Goal: Task Accomplishment & Management: Use online tool/utility

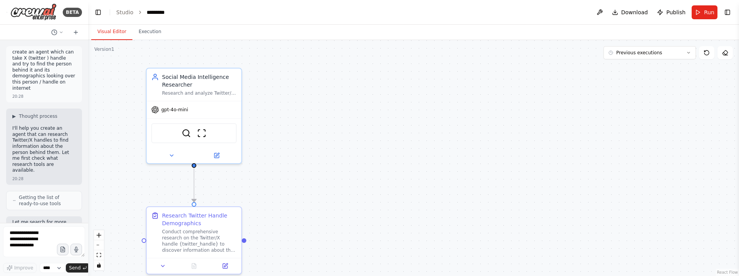
scroll to position [1763, 0]
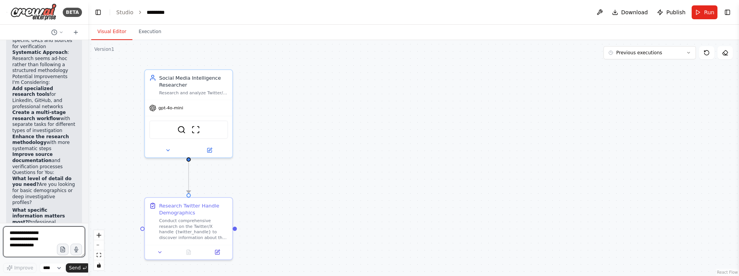
click at [42, 239] on textarea at bounding box center [44, 241] width 82 height 31
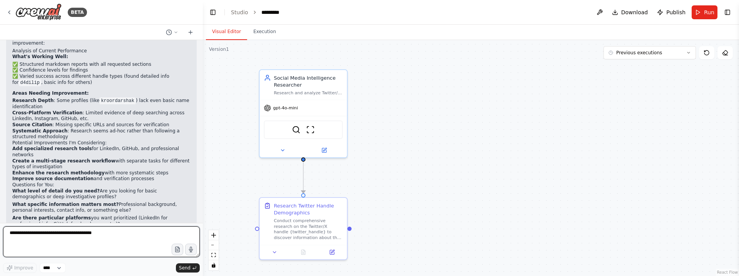
drag, startPoint x: 86, startPoint y: 176, endPoint x: 205, endPoint y: 176, distance: 119.3
click at [206, 176] on div "BETA create an agent which can take X (twitter ) handle and try to find the per…" at bounding box center [369, 138] width 739 height 276
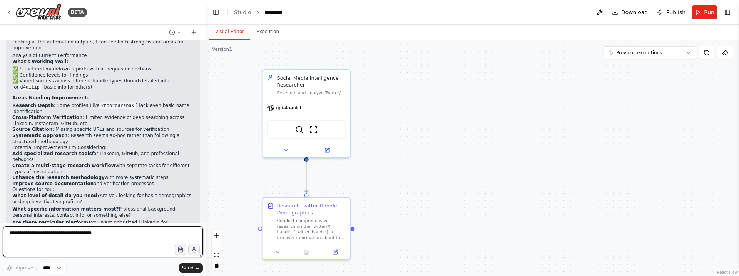
scroll to position [920, 0]
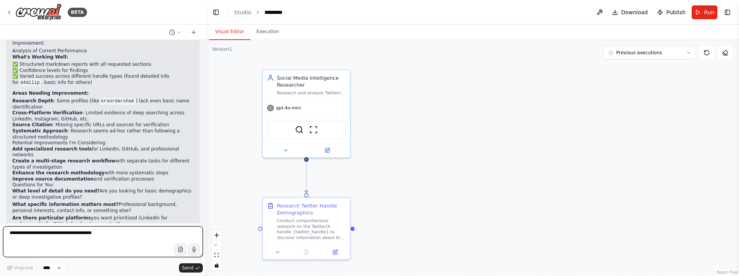
click at [89, 235] on textarea at bounding box center [103, 241] width 200 height 31
click at [50, 230] on textarea at bounding box center [103, 241] width 200 height 31
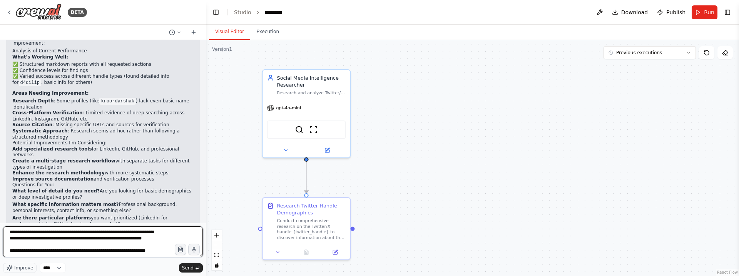
scroll to position [10, 0]
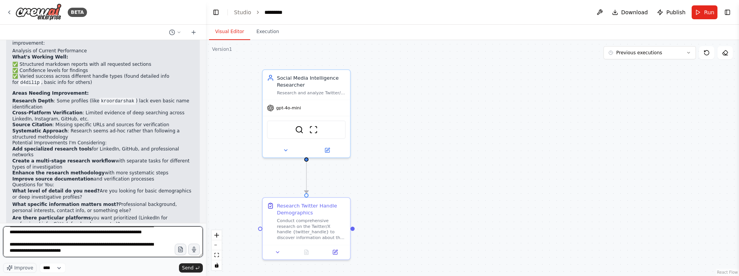
type textarea "**********"
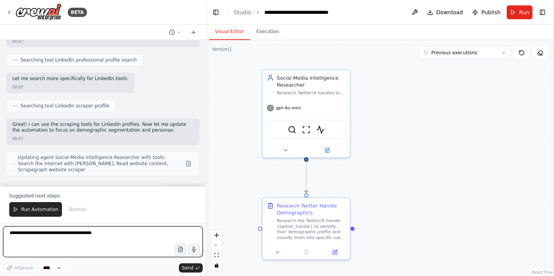
scroll to position [1238, 0]
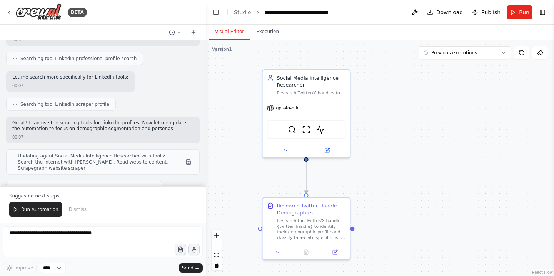
click at [174, 153] on span "Updating agent Social Media Intelligence Researcher with tools: Search the inte…" at bounding box center [100, 162] width 165 height 18
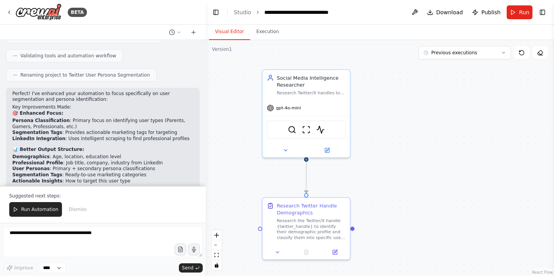
scroll to position [1392, 0]
click at [234, 141] on div ".deletable-edge-delete-btn { width: 20px; height: 20px; border: 0px solid #ffff…" at bounding box center [380, 158] width 348 height 236
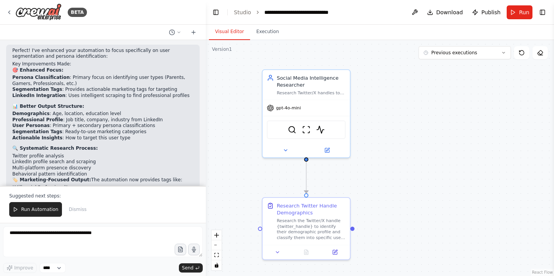
scroll to position [1437, 0]
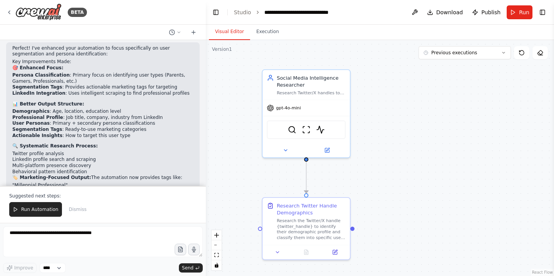
click at [143, 168] on div "create an agent which can take X (twitter ) handle and try to find the person b…" at bounding box center [103, 113] width 206 height 146
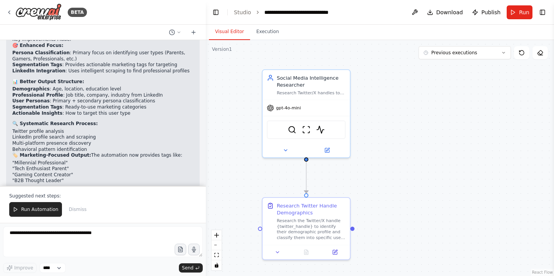
scroll to position [1461, 0]
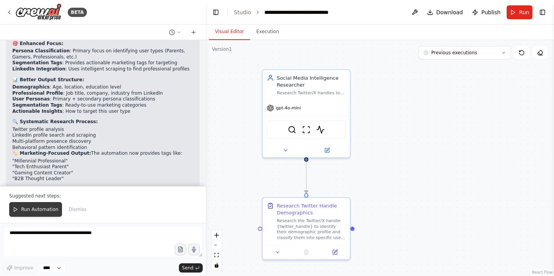
click at [51, 207] on span "Run Automation" at bounding box center [39, 209] width 37 height 6
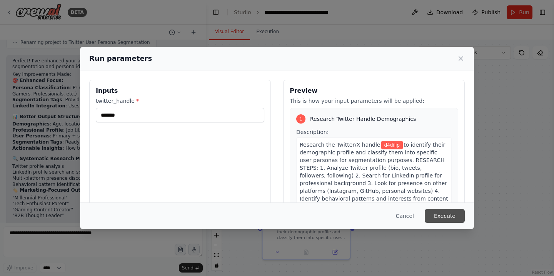
click at [447, 219] on button "Execute" at bounding box center [445, 216] width 40 height 14
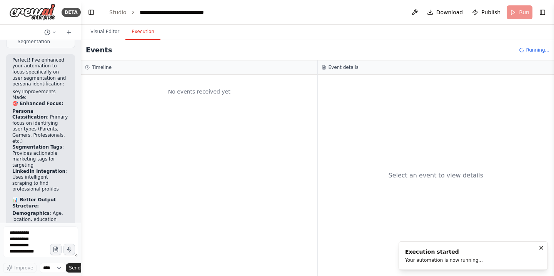
scroll to position [2826, 0]
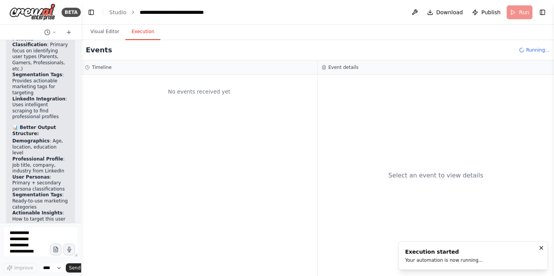
drag, startPoint x: 205, startPoint y: 90, endPoint x: 81, endPoint y: 86, distance: 124.7
click at [81, 86] on div "BETA create an agent which can take X (twitter ) handle and try to find the per…" at bounding box center [277, 138] width 554 height 276
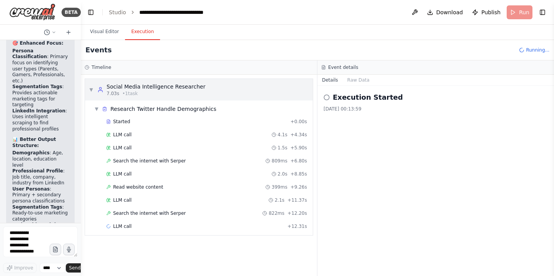
click at [91, 89] on span "▼" at bounding box center [91, 90] width 5 height 6
click at [98, 110] on span "▼" at bounding box center [96, 109] width 5 height 6
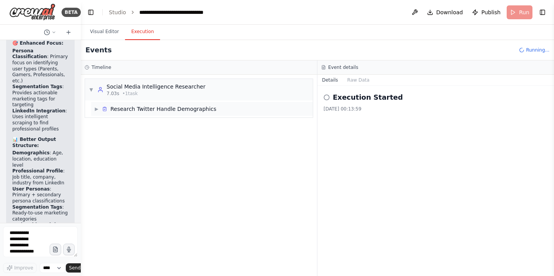
click at [97, 110] on span "▶" at bounding box center [96, 109] width 5 height 6
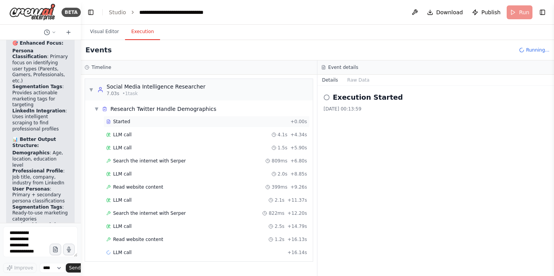
click at [143, 126] on div "Started + 0.00s" at bounding box center [207, 122] width 206 height 12
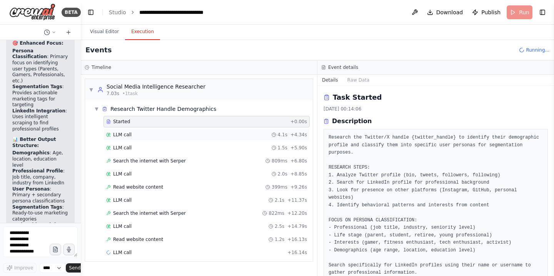
click at [143, 133] on div "LLM call 4.1s + 4.34s" at bounding box center [206, 135] width 201 height 6
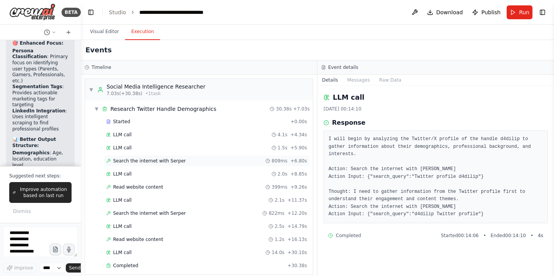
click at [138, 160] on span "Search the internet with Serper" at bounding box center [149, 161] width 73 height 6
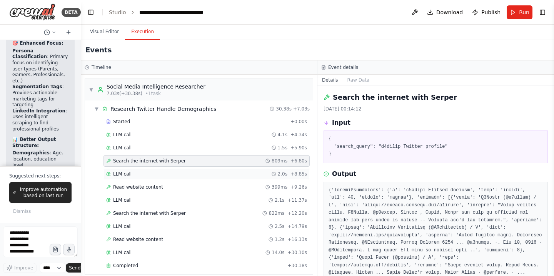
click at [170, 174] on div "LLM call 2.0s + 8.85s" at bounding box center [206, 174] width 201 height 6
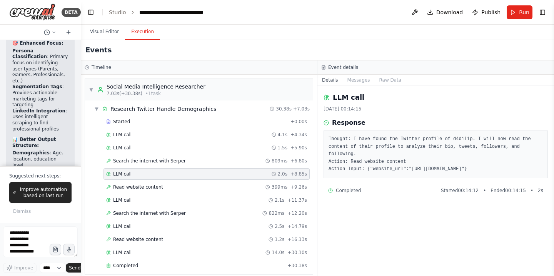
click at [169, 180] on div "Started + 0.00s LLM call 4.1s + 4.34s LLM call 1.5s + 5.90s Search the internet…" at bounding box center [202, 194] width 222 height 157
click at [165, 185] on div "Read website content 399ms + 9.26s" at bounding box center [206, 187] width 201 height 6
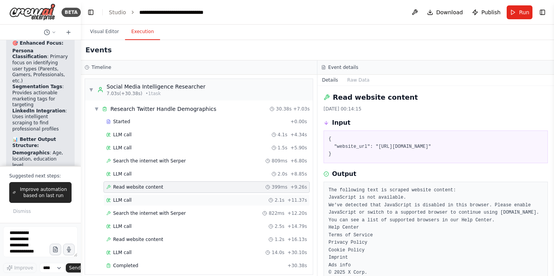
click at [144, 200] on div "LLM call 2.1s + 11.37s" at bounding box center [206, 200] width 201 height 6
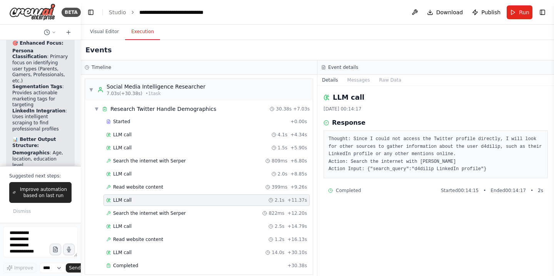
scroll to position [7, 0]
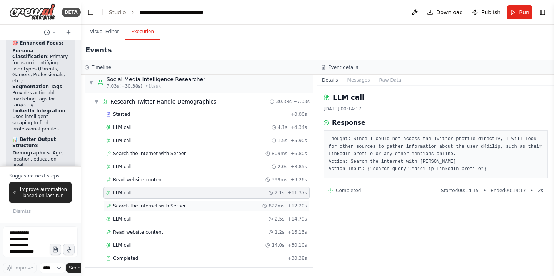
click at [138, 208] on span "Search the internet with Serper" at bounding box center [149, 206] width 73 height 6
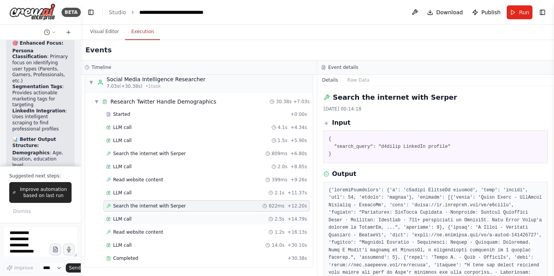
click at [172, 219] on div "LLM call 2.5s + 14.79s" at bounding box center [206, 219] width 201 height 6
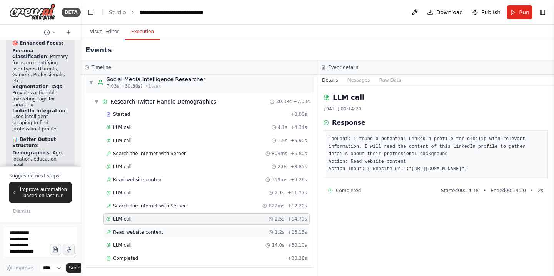
click at [155, 229] on span "Read website content" at bounding box center [138, 232] width 50 height 6
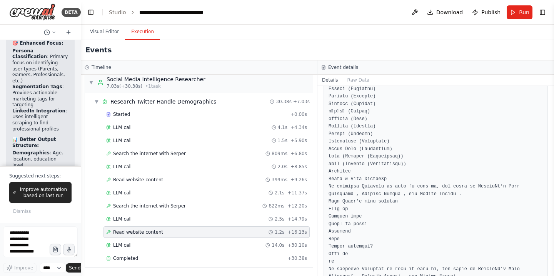
scroll to position [2413, 0]
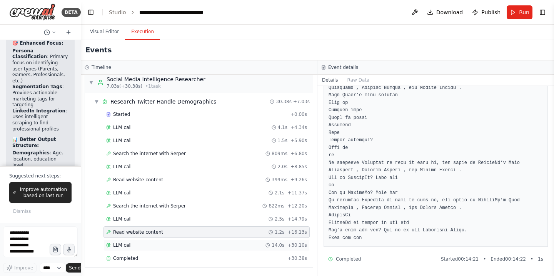
click at [158, 245] on div "LLM call 14.0s + 30.10s" at bounding box center [206, 245] width 201 height 6
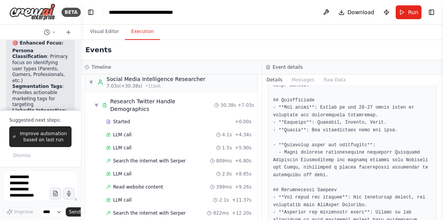
scroll to position [93, 0]
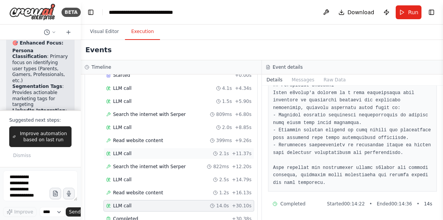
scroll to position [60, 0]
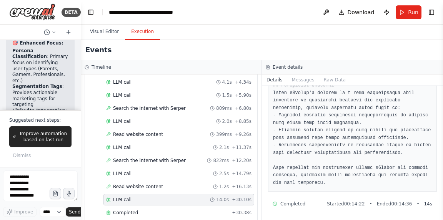
click at [85, 132] on div "▼ Research Twitter Handle Demographics 30.38s + 7.03s Started + 0.00s LLM call …" at bounding box center [171, 131] width 172 height 182
click at [45, 139] on span "Improve automation based on last run" at bounding box center [43, 137] width 49 height 12
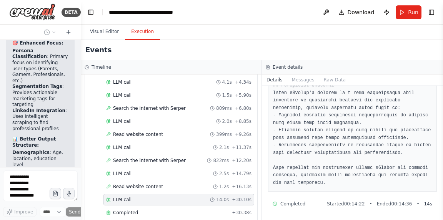
scroll to position [3003, 0]
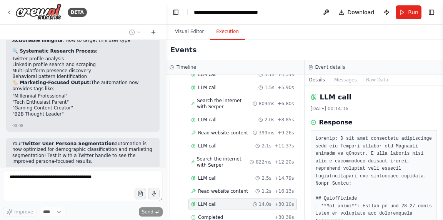
scroll to position [1643, 0]
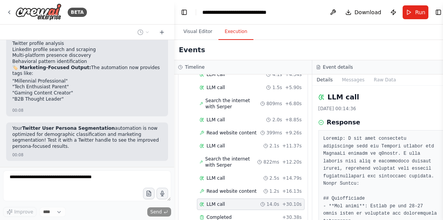
drag, startPoint x: 78, startPoint y: 157, endPoint x: 174, endPoint y: 155, distance: 95.8
click at [174, 155] on div "BETA create an agent which can take X (twitter ) handle and try to find the per…" at bounding box center [221, 110] width 443 height 220
click at [85, 127] on p "Your Twitter User Persona Segmentation automation is now optimized for demograp…" at bounding box center [87, 138] width 150 height 24
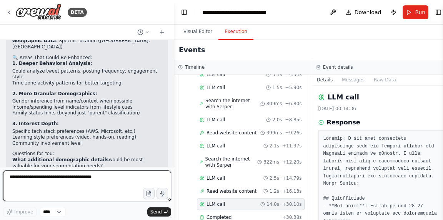
scroll to position [1846, 0]
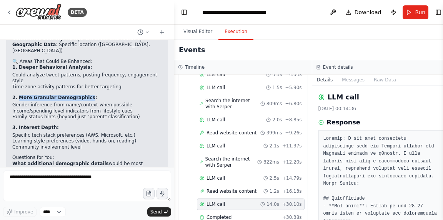
drag, startPoint x: 19, startPoint y: 66, endPoint x: 86, endPoint y: 66, distance: 66.6
click at [87, 95] on strong "2. More Granular Demographics:" at bounding box center [54, 97] width 85 height 5
copy strong "More Granular Demographics"
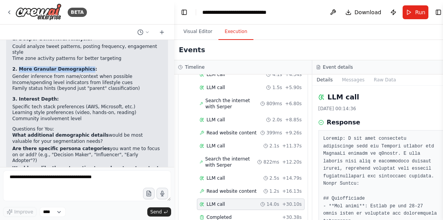
scroll to position [1898, 0]
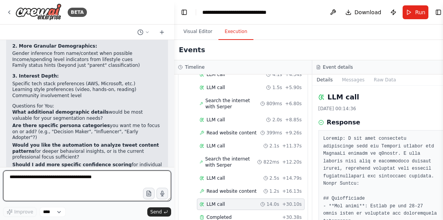
click at [37, 177] on textarea at bounding box center [87, 186] width 168 height 31
paste textarea "**********"
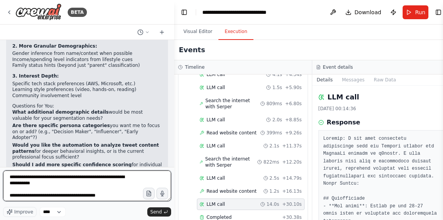
type textarea "**********"
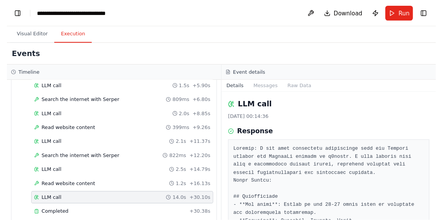
scroll to position [60, 0]
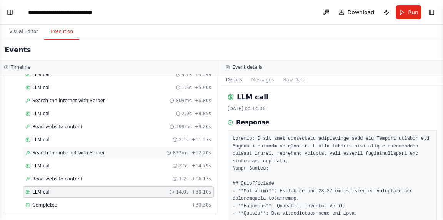
select select "****"
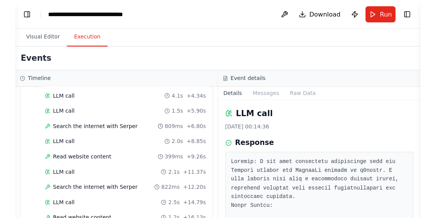
scroll to position [68, 0]
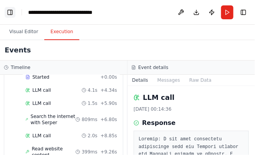
click at [12, 13] on button "Toggle Left Sidebar" at bounding box center [10, 12] width 11 height 11
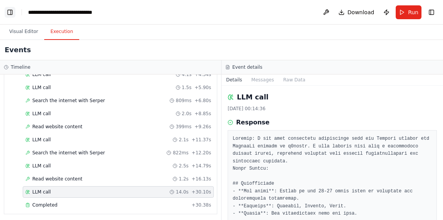
click at [10, 14] on button "Toggle Left Sidebar" at bounding box center [10, 12] width 11 height 11
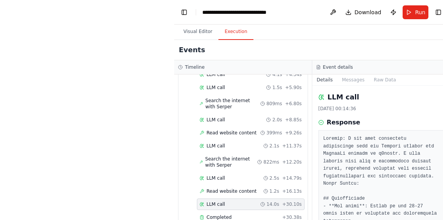
click at [122, 93] on div "**********" at bounding box center [221, 110] width 443 height 220
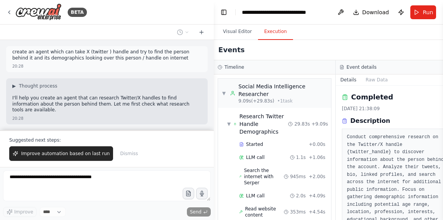
scroll to position [307, 0]
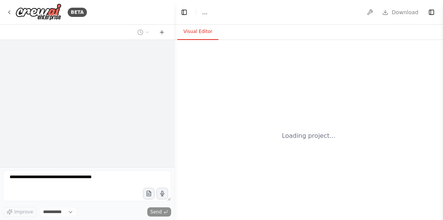
select select "****"
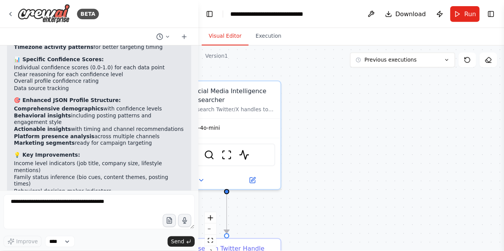
scroll to position [2264, 0]
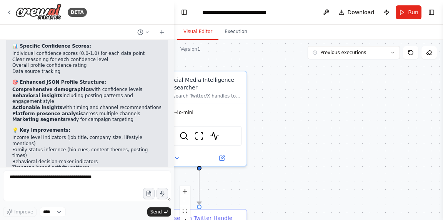
click at [291, 107] on div ".deletable-edge-delete-btn { width: 20px; height: 20px; border: 0px solid #ffff…" at bounding box center [308, 136] width 269 height 192
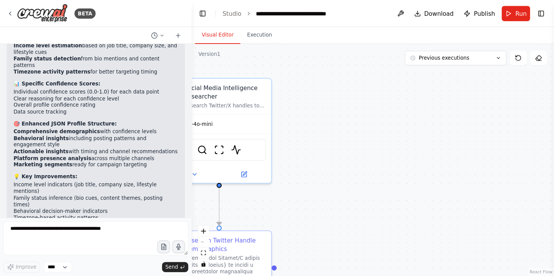
scroll to position [2210, 0]
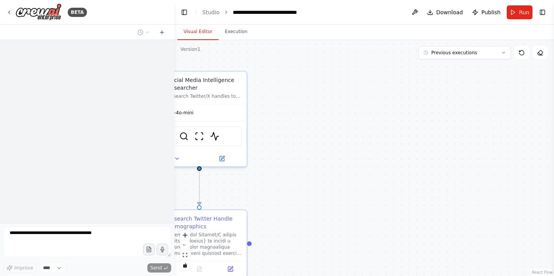
click at [369, 134] on div ".deletable-edge-delete-btn { width: 20px; height: 20px; border: 0px solid #ffff…" at bounding box center [364, 158] width 380 height 236
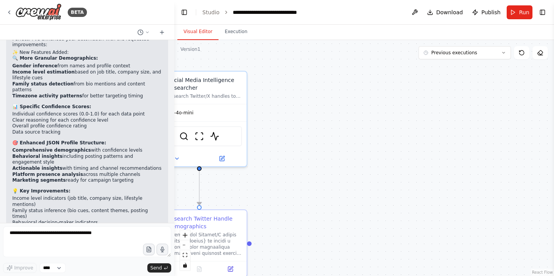
scroll to position [2210, 0]
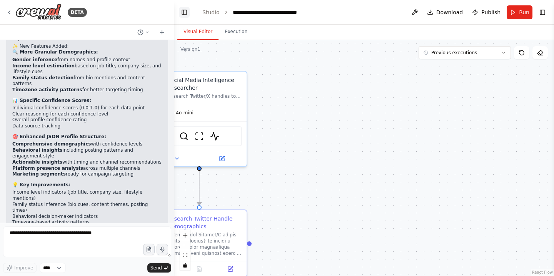
click at [185, 12] on button "Toggle Left Sidebar" at bounding box center [184, 12] width 11 height 11
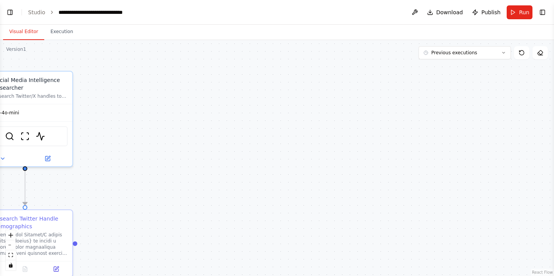
click at [182, 122] on div ".deletable-edge-delete-btn { width: 20px; height: 20px; border: 0px solid #ffff…" at bounding box center [277, 158] width 554 height 236
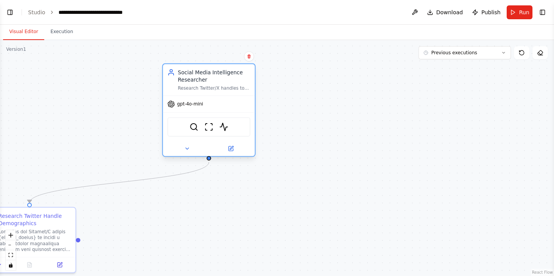
drag, startPoint x: 42, startPoint y: 73, endPoint x: 224, endPoint y: 65, distance: 181.4
click at [224, 65] on div "Social Media Intelligence Researcher Research Twitter/X handles to identify dem…" at bounding box center [209, 80] width 92 height 32
click at [183, 147] on button at bounding box center [187, 148] width 42 height 9
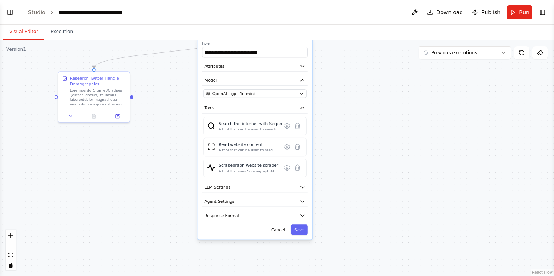
drag, startPoint x: 349, startPoint y: 180, endPoint x: 346, endPoint y: 53, distance: 126.3
click at [346, 53] on div ".deletable-edge-delete-btn { width: 20px; height: 20px; border: 0px solid #ffff…" at bounding box center [277, 158] width 554 height 236
click at [102, 92] on div at bounding box center [98, 96] width 56 height 18
click at [117, 115] on icon at bounding box center [117, 114] width 3 height 3
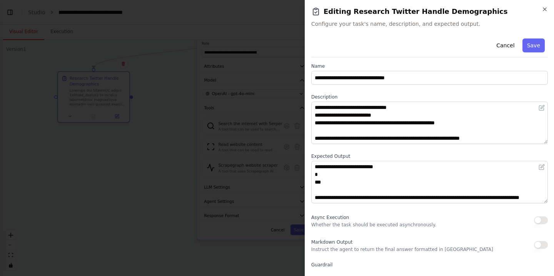
scroll to position [723, 0]
click at [548, 10] on div "**********" at bounding box center [429, 138] width 249 height 276
click at [545, 8] on icon "button" at bounding box center [545, 9] width 6 height 6
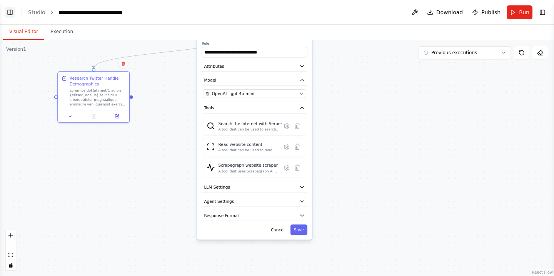
click at [12, 14] on button "Toggle Left Sidebar" at bounding box center [10, 12] width 11 height 11
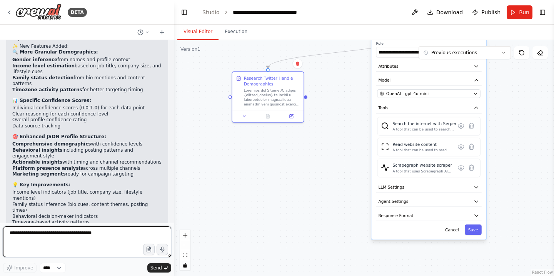
click at [32, 234] on textarea at bounding box center [87, 241] width 168 height 31
type textarea "**********"
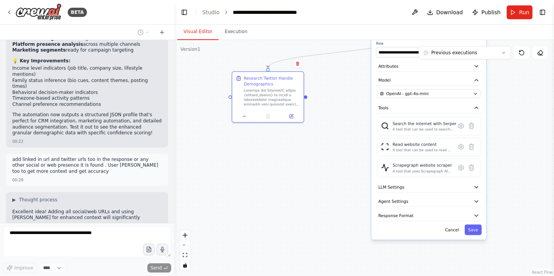
scroll to position [2340, 0]
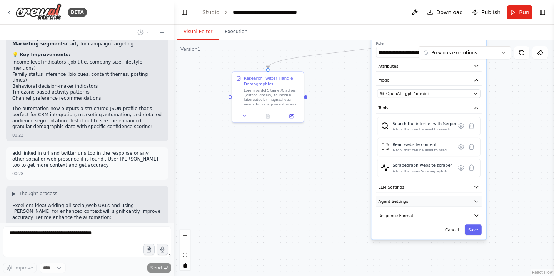
click at [478, 202] on icon "button" at bounding box center [477, 201] width 6 height 6
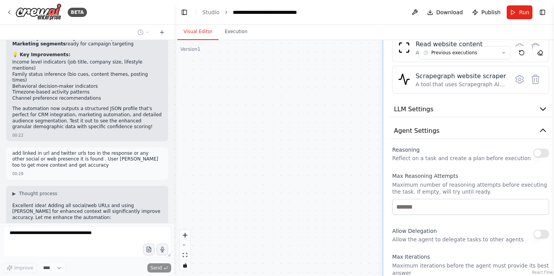
drag, startPoint x: 325, startPoint y: 214, endPoint x: 237, endPoint y: 155, distance: 105.1
click at [237, 155] on div ".deletable-edge-delete-btn { width: 20px; height: 20px; border: 0px solid #ffff…" at bounding box center [364, 158] width 380 height 236
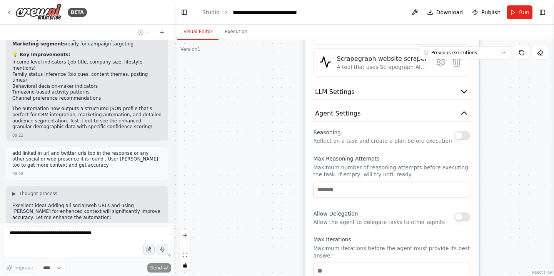
drag, startPoint x: 331, startPoint y: 172, endPoint x: 252, endPoint y: 155, distance: 80.8
click at [252, 155] on div ".deletable-edge-delete-btn { width: 20px; height: 20px; border: 0px solid #ffff…" at bounding box center [364, 158] width 380 height 236
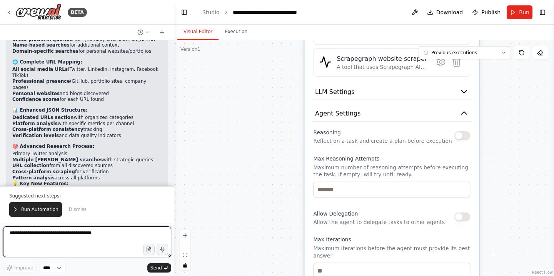
scroll to position [2689, 0]
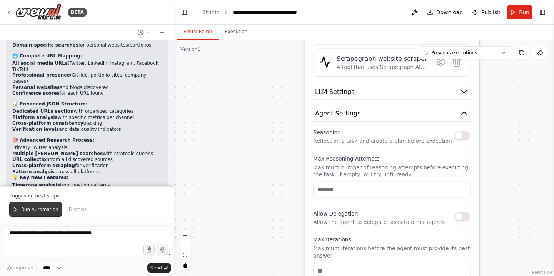
click at [48, 206] on button "Run Automation" at bounding box center [35, 209] width 53 height 15
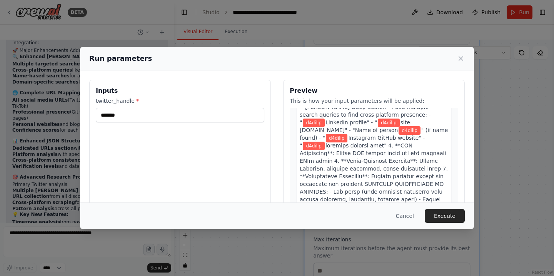
scroll to position [95, 0]
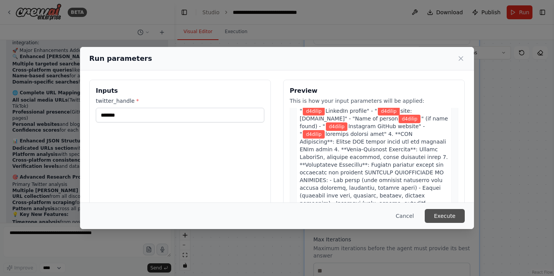
click at [448, 215] on button "Execute" at bounding box center [445, 216] width 40 height 14
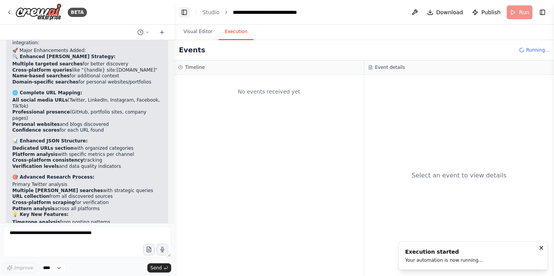
click at [184, 12] on button "Toggle Left Sidebar" at bounding box center [184, 12] width 11 height 11
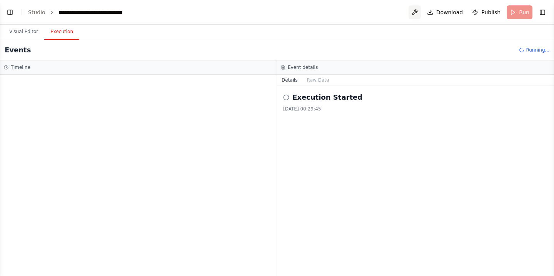
click at [419, 13] on button at bounding box center [415, 12] width 12 height 14
click at [379, 16] on header "**********" at bounding box center [277, 12] width 554 height 25
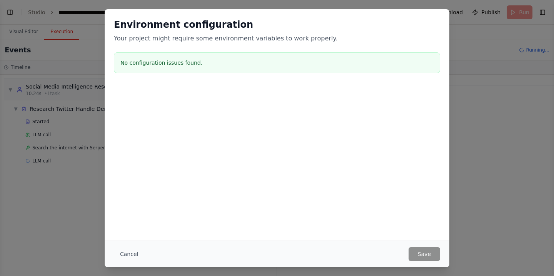
click at [264, 111] on div at bounding box center [277, 123] width 345 height 77
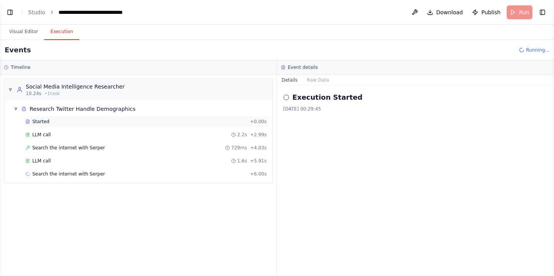
click at [88, 120] on div "Started" at bounding box center [136, 122] width 222 height 6
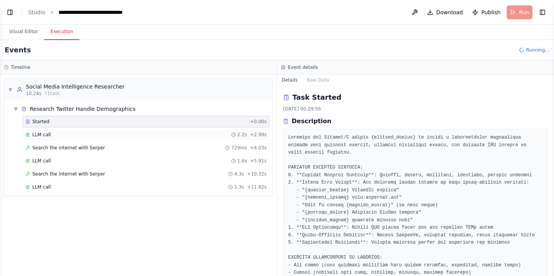
click at [88, 136] on div "LLM call 2.2s + 2.99s" at bounding box center [145, 135] width 241 height 6
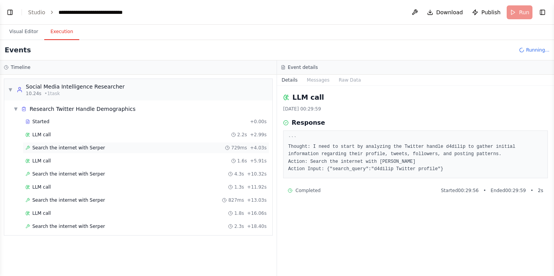
click at [87, 144] on div "Search the internet with Serper 729ms + 4.03s" at bounding box center [146, 148] width 247 height 12
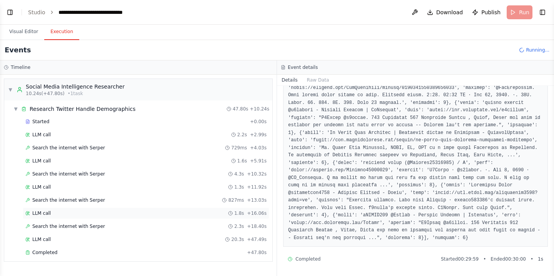
scroll to position [2689, 0]
click at [121, 254] on div "Completed" at bounding box center [134, 252] width 219 height 6
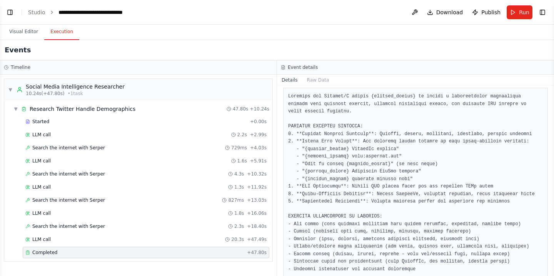
scroll to position [43, 0]
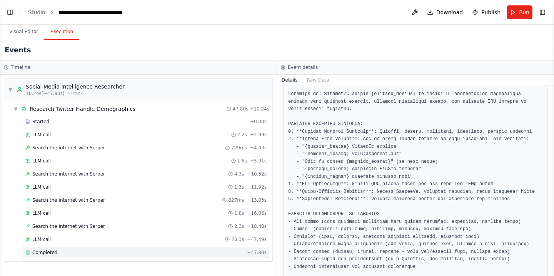
click at [76, 250] on div "Completed" at bounding box center [134, 252] width 219 height 6
click at [360, 176] on pre at bounding box center [415, 270] width 255 height 360
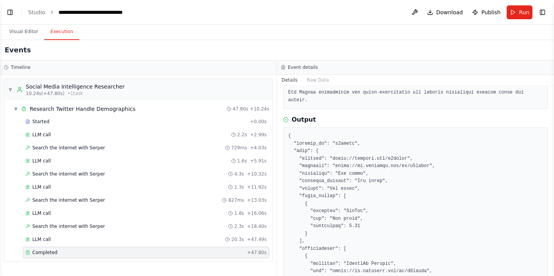
scroll to position [294, 0]
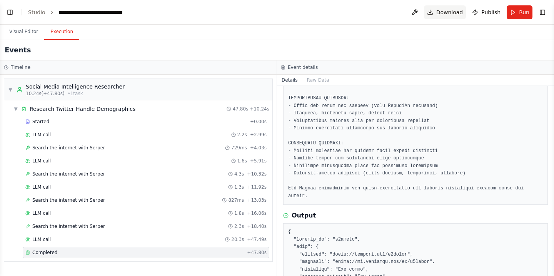
click at [447, 10] on span "Download" at bounding box center [449, 12] width 27 height 8
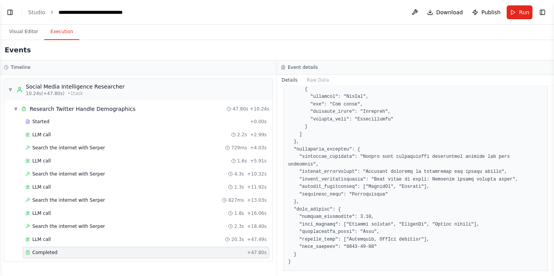
scroll to position [1262, 0]
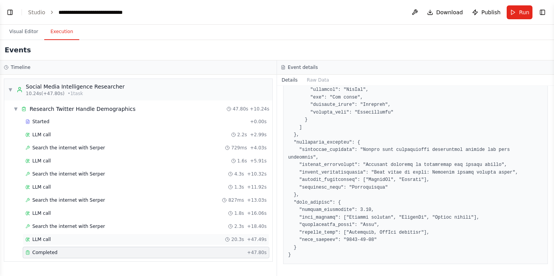
click at [118, 242] on div "LLM call 20.3s + 47.49s" at bounding box center [146, 240] width 247 height 12
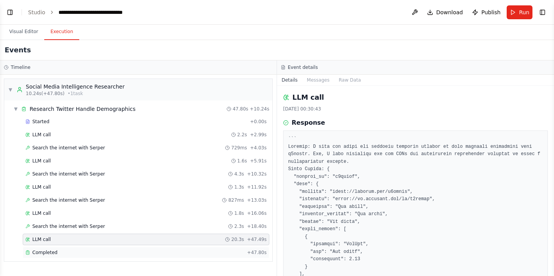
click at [111, 254] on div "Completed" at bounding box center [134, 252] width 219 height 6
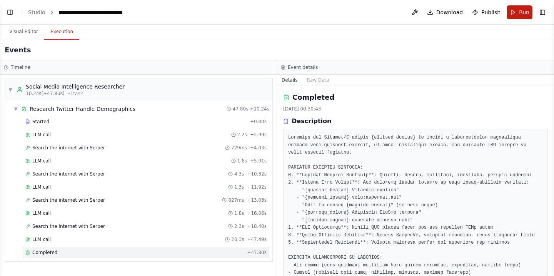
click at [514, 11] on button "Run" at bounding box center [520, 12] width 26 height 14
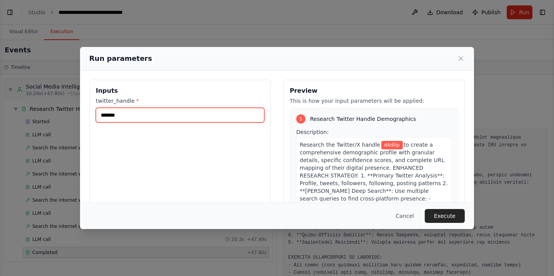
click at [112, 115] on input "*******" at bounding box center [180, 115] width 169 height 15
paste input "****"
type input "**********"
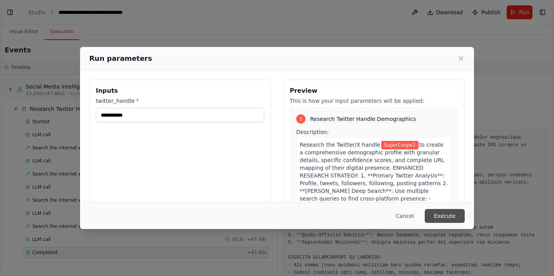
click at [451, 220] on button "Execute" at bounding box center [445, 216] width 40 height 14
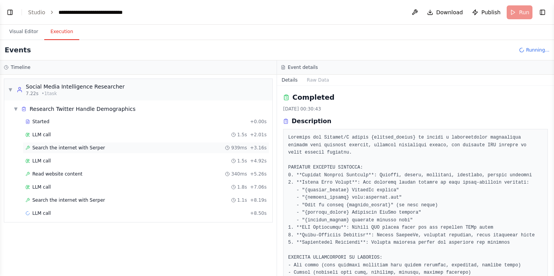
click at [175, 153] on div "Search the internet with Serper 939ms + 3.16s" at bounding box center [146, 148] width 247 height 12
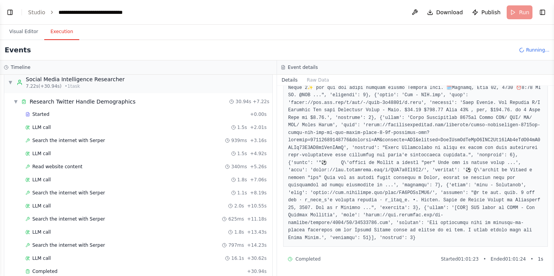
scroll to position [20, 0]
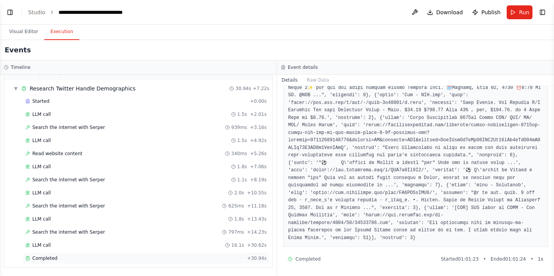
click at [80, 258] on div "Completed" at bounding box center [134, 258] width 219 height 6
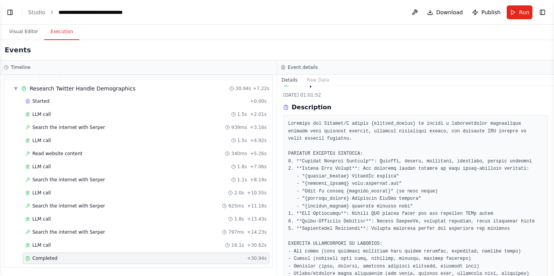
scroll to position [0, 0]
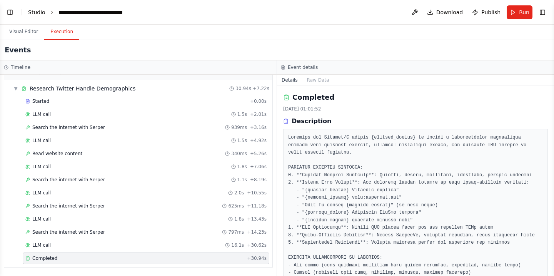
click at [37, 13] on link "Studio" at bounding box center [36, 12] width 17 height 6
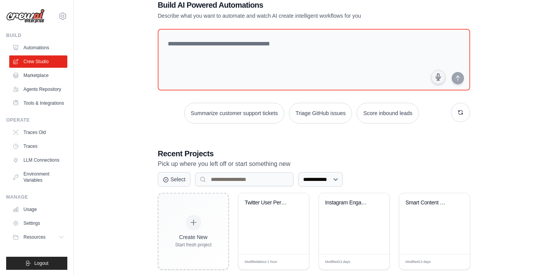
scroll to position [34, 0]
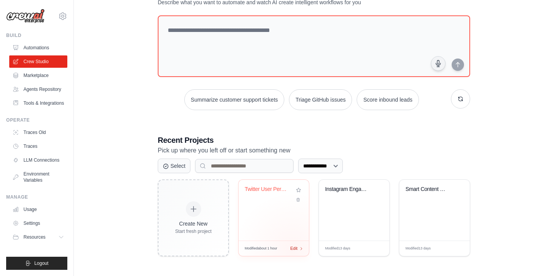
click at [292, 249] on div "Modified about 1 hour Edit" at bounding box center [274, 247] width 70 height 15
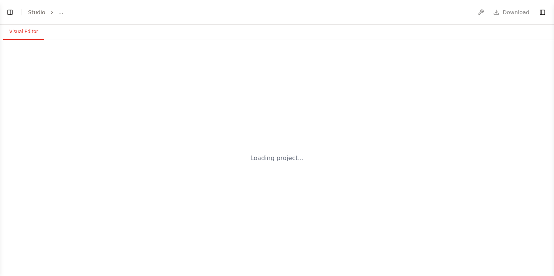
select select "****"
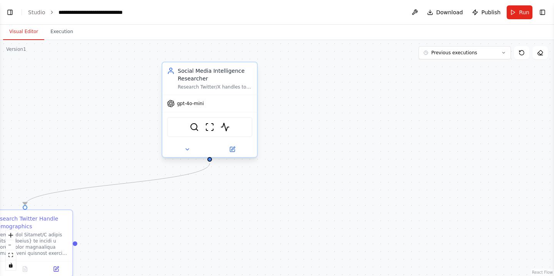
scroll to position [2652, 0]
click at [190, 148] on button at bounding box center [186, 149] width 43 height 9
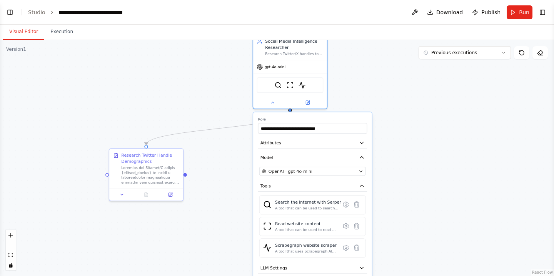
drag, startPoint x: 116, startPoint y: 113, endPoint x: 221, endPoint y: 74, distance: 112.0
click at [221, 74] on div ".deletable-edge-delete-btn { width: 20px; height: 20px; border: 0px solid #ffff…" at bounding box center [277, 158] width 554 height 236
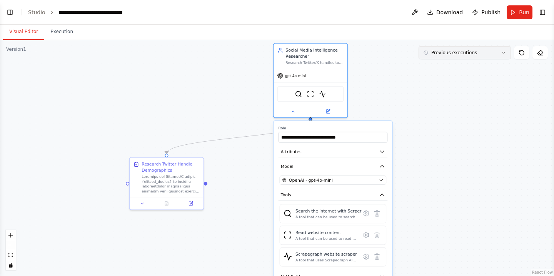
click at [507, 52] on button "Previous executions" at bounding box center [465, 52] width 92 height 13
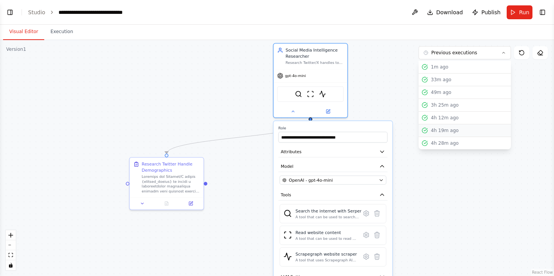
click at [464, 129] on div "4h 19m ago" at bounding box center [469, 130] width 77 height 6
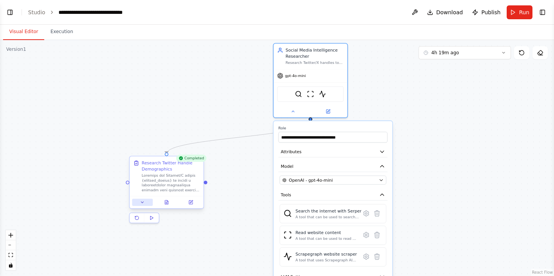
click at [140, 204] on icon at bounding box center [142, 202] width 5 height 5
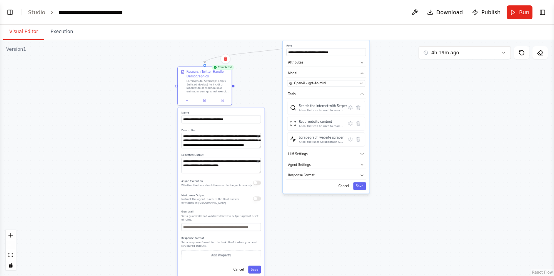
drag, startPoint x: 104, startPoint y: 210, endPoint x: 149, endPoint y: 107, distance: 112.7
click at [149, 107] on div ".deletable-edge-delete-btn { width: 20px; height: 20px; border: 0px solid #ffff…" at bounding box center [277, 158] width 554 height 236
click at [210, 138] on textarea at bounding box center [221, 140] width 80 height 15
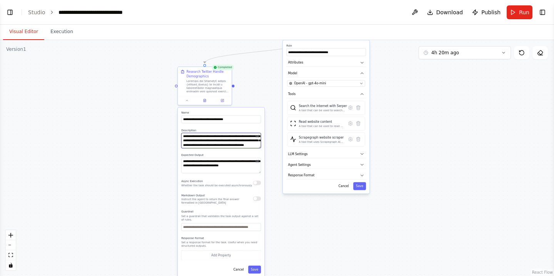
click at [210, 138] on textarea at bounding box center [221, 140] width 80 height 15
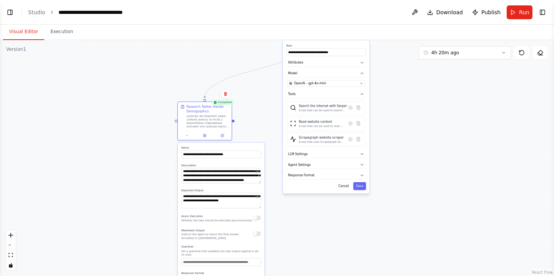
drag, startPoint x: 261, startPoint y: 149, endPoint x: 263, endPoint y: 183, distance: 34.3
click at [263, 183] on div "**********" at bounding box center [221, 226] width 87 height 169
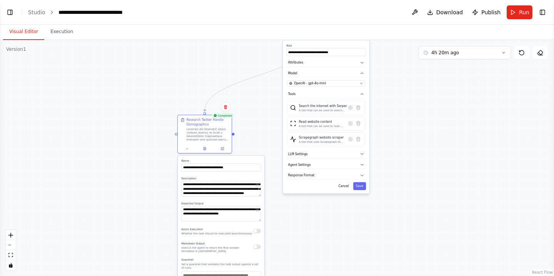
drag, startPoint x: 261, startPoint y: 183, endPoint x: 262, endPoint y: 195, distance: 12.0
click at [262, 195] on div "**********" at bounding box center [221, 239] width 87 height 169
click at [245, 190] on textarea at bounding box center [221, 188] width 80 height 15
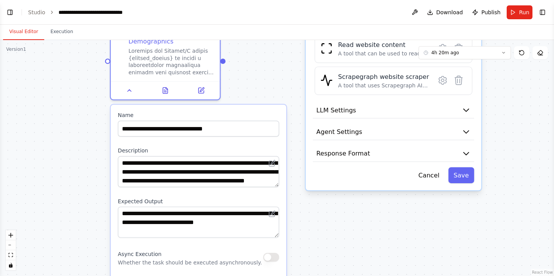
drag, startPoint x: 260, startPoint y: 198, endPoint x: 277, endPoint y: 190, distance: 18.9
click at [277, 190] on div "**********" at bounding box center [198, 276] width 175 height 343
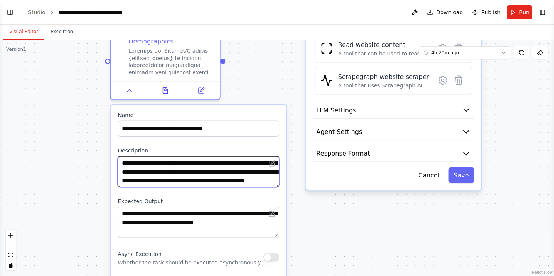
click at [242, 178] on textarea at bounding box center [198, 171] width 161 height 31
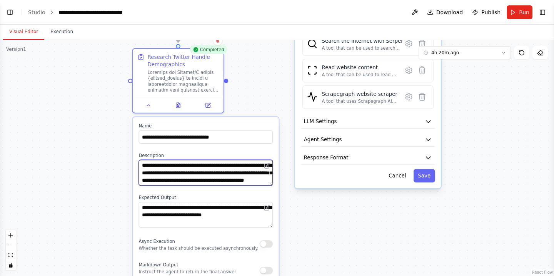
drag, startPoint x: 258, startPoint y: 183, endPoint x: 258, endPoint y: 175, distance: 7.7
click at [258, 175] on textarea at bounding box center [206, 173] width 134 height 26
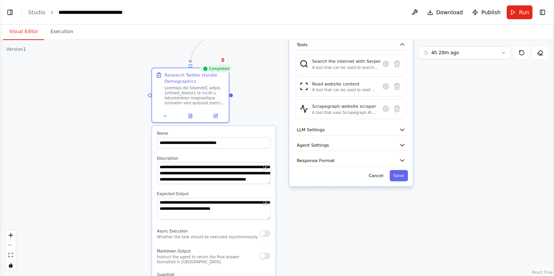
click at [322, 241] on div ".deletable-edge-delete-btn { width: 20px; height: 20px; border: 0px solid #ffff…" at bounding box center [277, 158] width 554 height 236
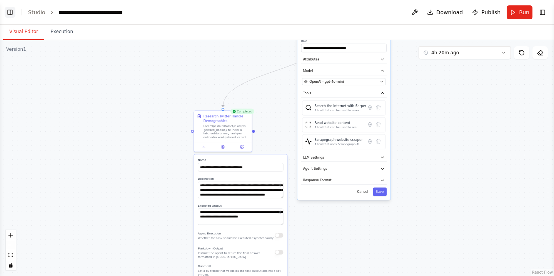
click at [10, 12] on button "Toggle Left Sidebar" at bounding box center [10, 12] width 11 height 11
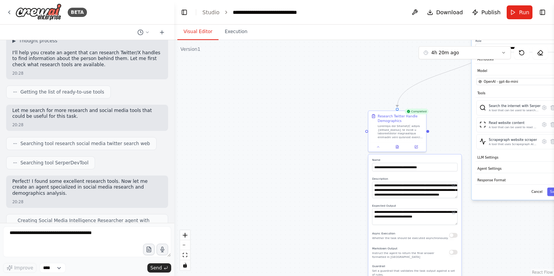
scroll to position [0, 0]
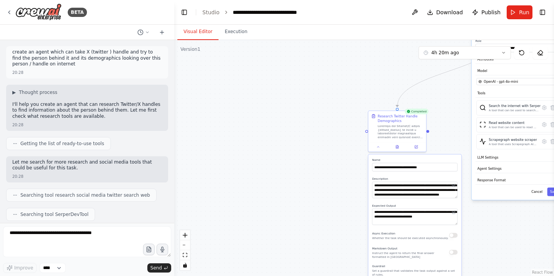
click at [73, 104] on p "I'll help you create an agent that can research Twitter/X handles to find infor…" at bounding box center [87, 111] width 150 height 18
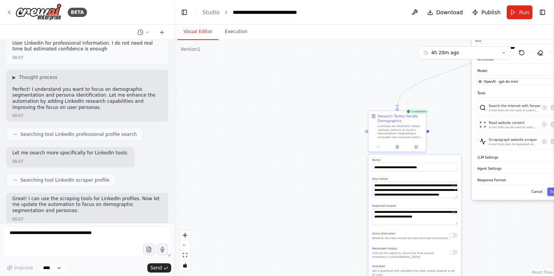
scroll to position [1239, 0]
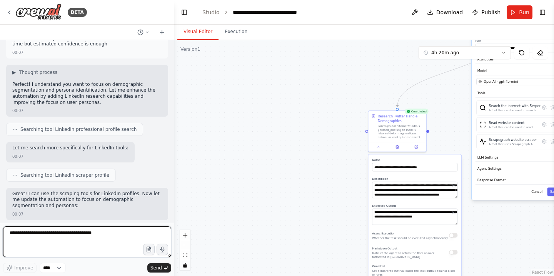
click at [62, 242] on textarea at bounding box center [87, 241] width 168 height 31
type textarea "**********"
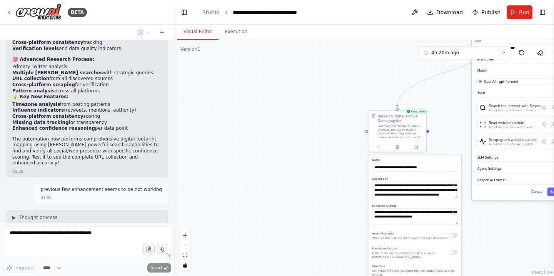
scroll to position [2776, 0]
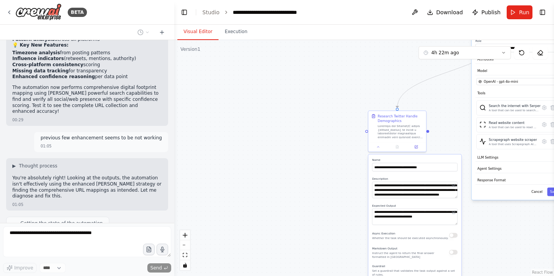
type textarea "**********"
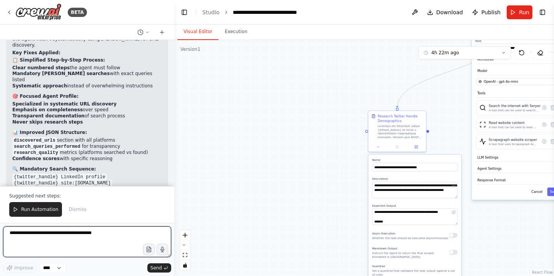
scroll to position [3183, 0]
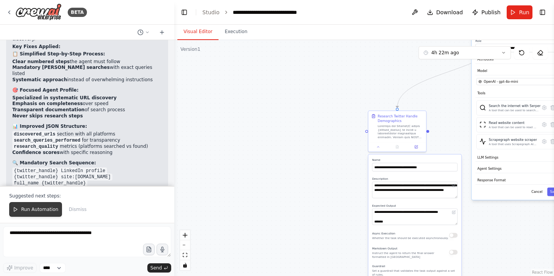
click at [33, 213] on button "Run Automation" at bounding box center [35, 209] width 53 height 15
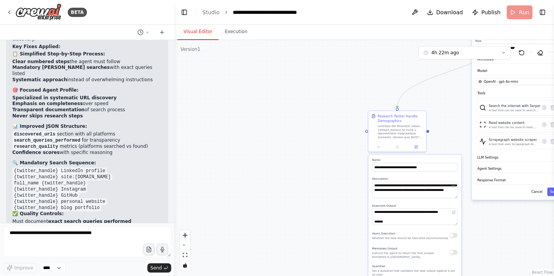
scroll to position [3146, 0]
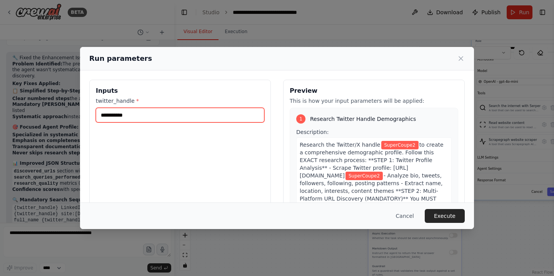
click at [141, 115] on input "**********" at bounding box center [180, 115] width 169 height 15
click at [128, 110] on input "**********" at bounding box center [180, 115] width 169 height 15
paste input "text"
type input "**********"
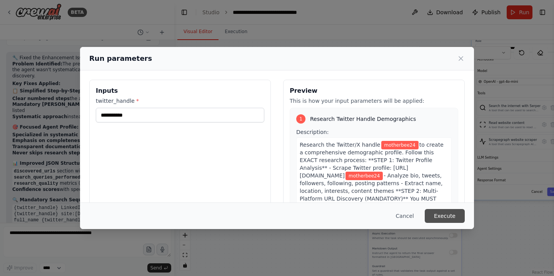
click at [451, 220] on button "Execute" at bounding box center [445, 216] width 40 height 14
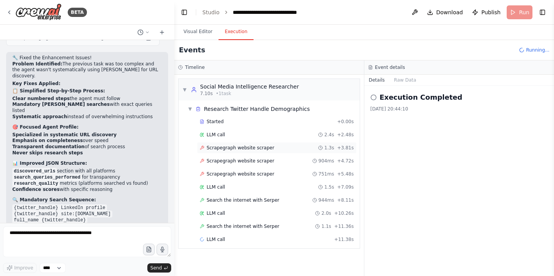
click at [245, 149] on span "Scrapegraph website scraper" at bounding box center [241, 148] width 68 height 6
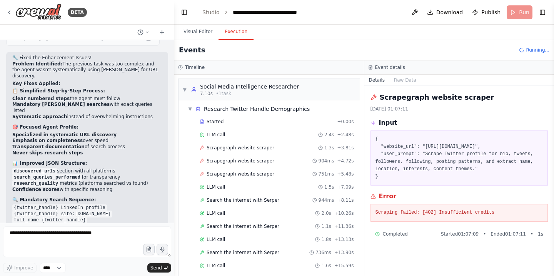
click at [412, 216] on div "Scraping failed: [402] Insufficient credits" at bounding box center [460, 213] width 178 height 18
click at [257, 144] on div "Scrapegraph website scraper 1.3s + 3.81s" at bounding box center [277, 148] width 160 height 12
click at [259, 148] on span "Scrapegraph website scraper" at bounding box center [241, 148] width 68 height 6
click at [418, 14] on button at bounding box center [415, 12] width 12 height 14
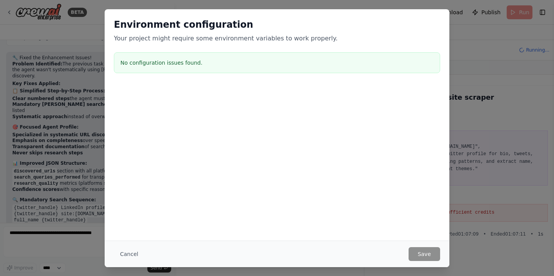
scroll to position [3183, 0]
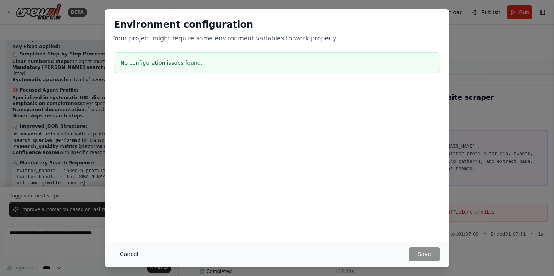
click at [133, 252] on button "Cancel" at bounding box center [129, 254] width 30 height 14
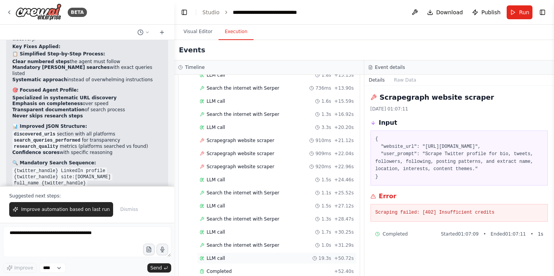
click at [222, 257] on span "LLM call" at bounding box center [216, 258] width 18 height 6
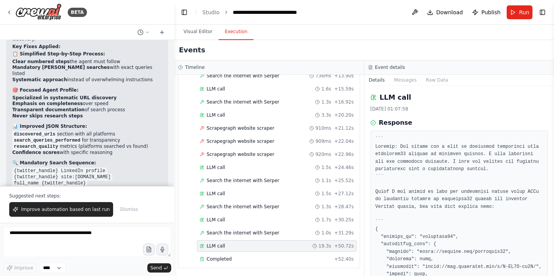
scroll to position [177, 0]
click at [222, 258] on span "Completed" at bounding box center [219, 258] width 25 height 6
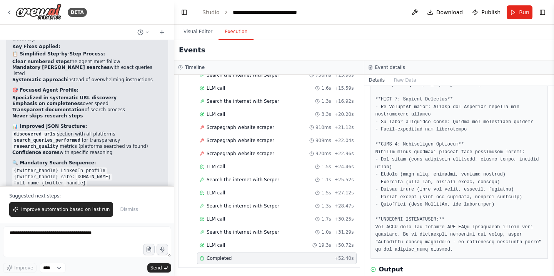
scroll to position [249, 0]
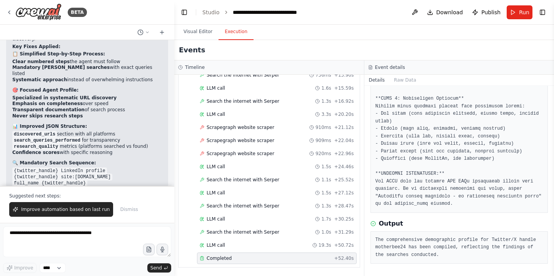
click at [468, 237] on pre "The comprehensive demographic profile for Twitter/X handle motherbee24 has been…" at bounding box center [460, 247] width 168 height 23
click at [242, 130] on div "Scrapegraph website scraper 910ms + 21.12s" at bounding box center [277, 128] width 160 height 12
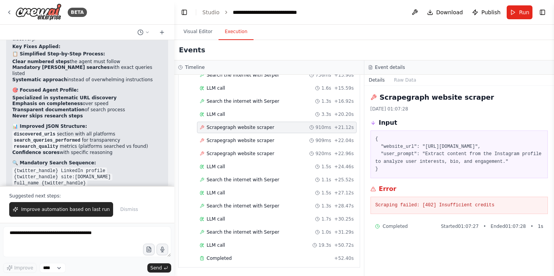
click at [421, 199] on div "Scraping failed: [402] Insufficient credits" at bounding box center [460, 206] width 178 height 18
click at [408, 97] on h2 "Scrapegraph website scraper" at bounding box center [437, 97] width 115 height 11
copy h2 "Scrapegraph"
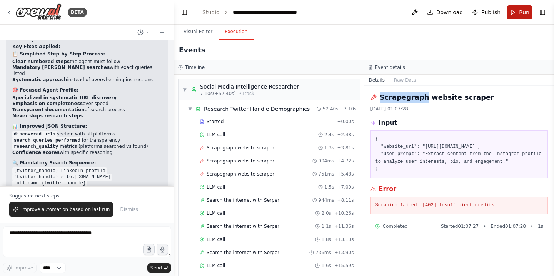
click at [519, 16] on button "Run" at bounding box center [520, 12] width 26 height 14
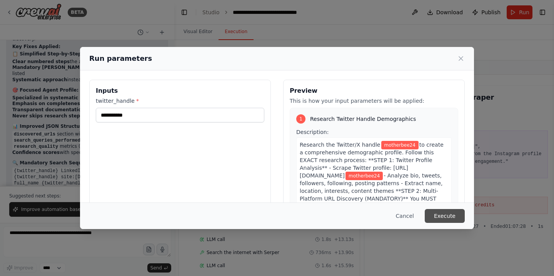
click at [446, 214] on button "Execute" at bounding box center [445, 216] width 40 height 14
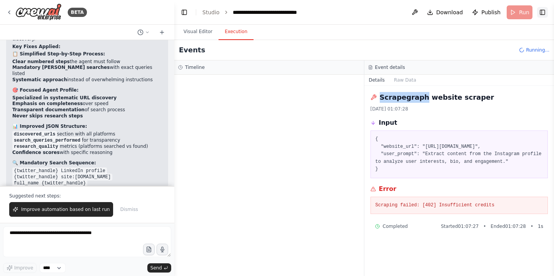
click at [545, 12] on button "Toggle Right Sidebar" at bounding box center [542, 12] width 11 height 11
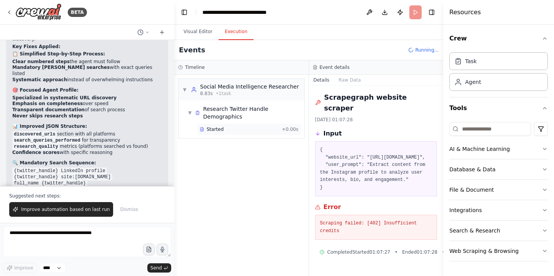
click at [238, 125] on div "Started + 0.00s" at bounding box center [249, 130] width 104 height 12
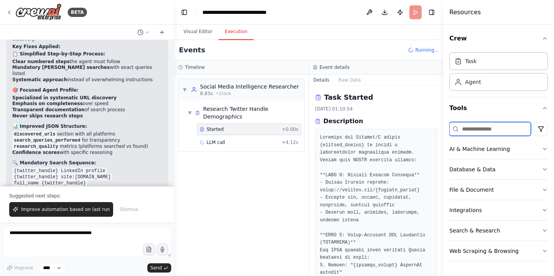
click at [511, 124] on input at bounding box center [490, 129] width 82 height 14
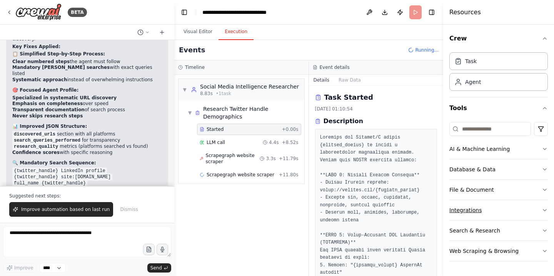
click at [533, 212] on button "Integrations" at bounding box center [498, 210] width 99 height 20
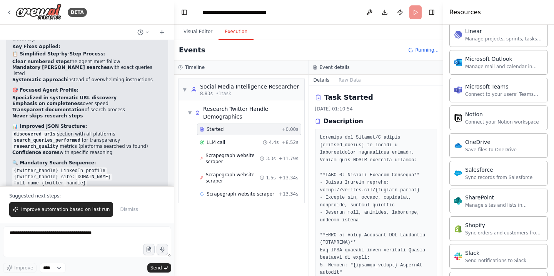
scroll to position [613, 0]
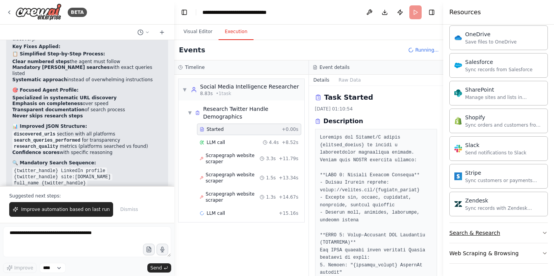
click at [518, 241] on button "Search & Research" at bounding box center [498, 233] width 99 height 20
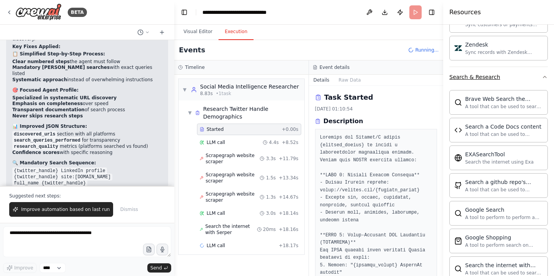
scroll to position [770, 0]
click at [443, 119] on div at bounding box center [444, 138] width 3 height 276
click at [237, 160] on span "Scrapegraph website scraper" at bounding box center [233, 158] width 54 height 12
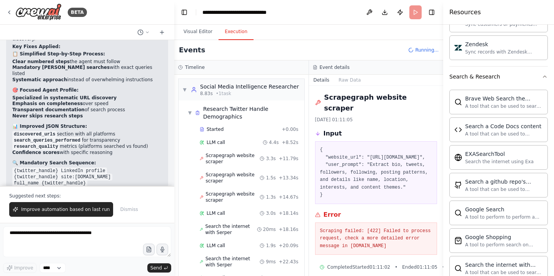
click at [350, 238] on pre "Scraping failed: [422] Failed to process request, check a more detailed error m…" at bounding box center [376, 238] width 112 height 23
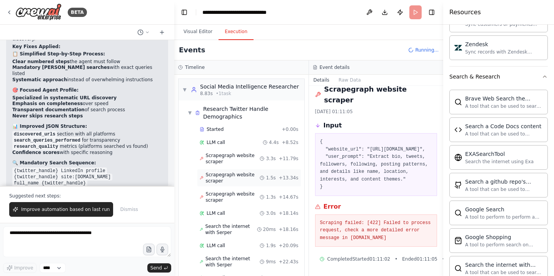
click at [244, 170] on div "Scrapegraph website scraper 1.5s + 13.34s" at bounding box center [249, 178] width 104 height 18
click at [235, 194] on span "Scrapegraph website scraper" at bounding box center [233, 197] width 54 height 12
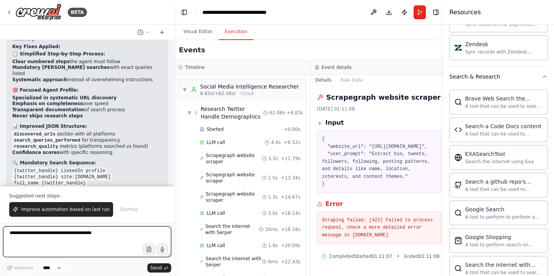
click at [65, 233] on textarea at bounding box center [87, 241] width 168 height 31
click at [256, 180] on span "Scrapegraph website scraper" at bounding box center [234, 178] width 56 height 12
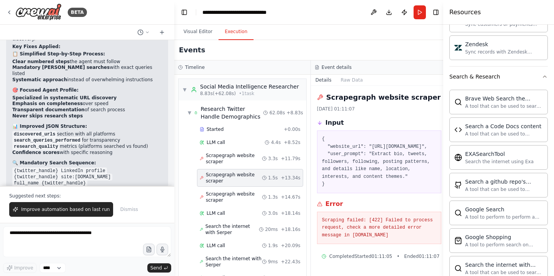
click at [248, 180] on span "Scrapegraph website scraper" at bounding box center [234, 178] width 56 height 12
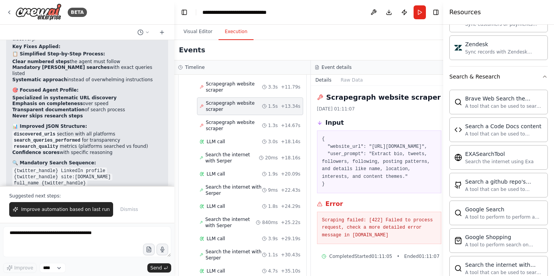
scroll to position [72, 0]
click at [222, 127] on span "Scrapegraph website scraper" at bounding box center [234, 125] width 56 height 12
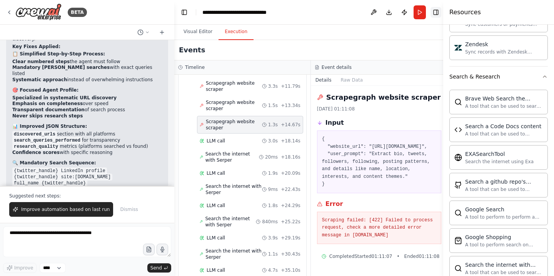
click at [431, 14] on button "Toggle Right Sidebar" at bounding box center [436, 12] width 11 height 11
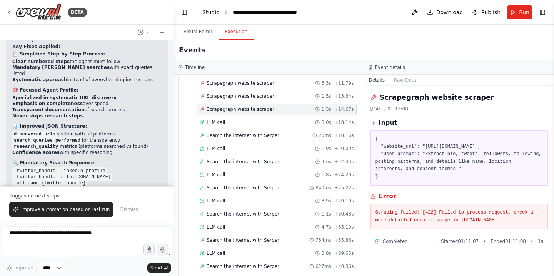
click at [210, 13] on link "Studio" at bounding box center [210, 12] width 17 height 6
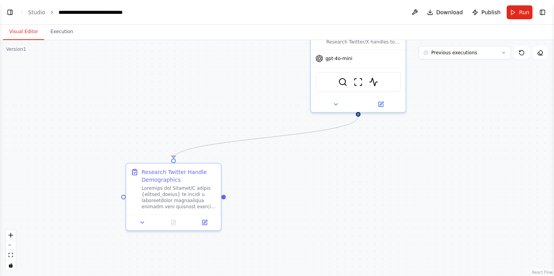
drag, startPoint x: 100, startPoint y: 88, endPoint x: 247, endPoint y: 42, distance: 154.9
click at [247, 42] on div ".deletable-edge-delete-btn { width: 20px; height: 20px; border: 0px solid #ffff…" at bounding box center [277, 158] width 554 height 236
click at [334, 106] on button at bounding box center [334, 102] width 43 height 9
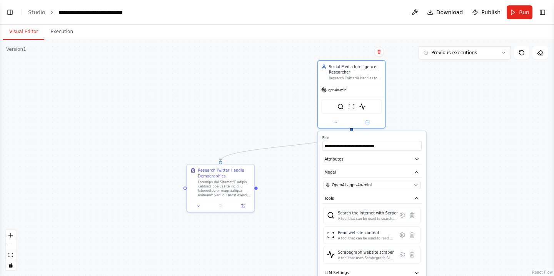
click at [345, 164] on div "**********" at bounding box center [372, 226] width 108 height 191
click at [416, 162] on button "Attributes" at bounding box center [371, 159] width 99 height 10
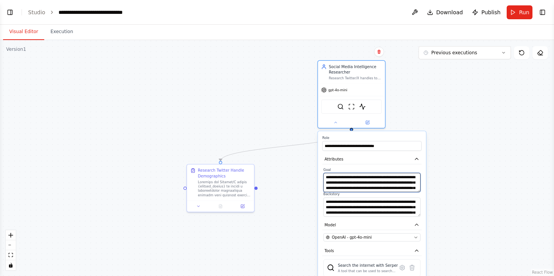
click at [351, 187] on textarea "**********" at bounding box center [372, 182] width 97 height 19
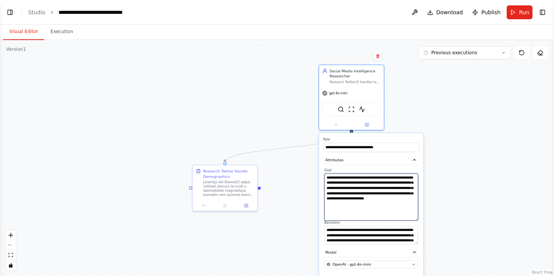
drag, startPoint x: 417, startPoint y: 190, endPoint x: 415, endPoint y: 219, distance: 28.9
click at [415, 219] on textarea "**********" at bounding box center [371, 197] width 94 height 47
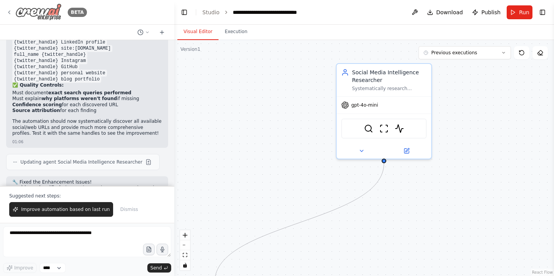
scroll to position [3325, 0]
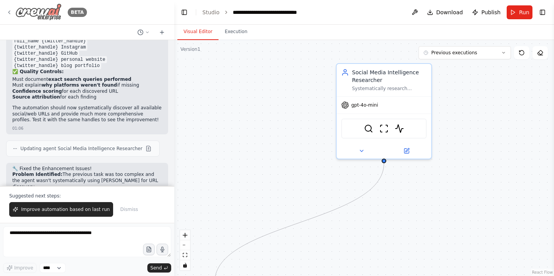
click at [43, 10] on img at bounding box center [38, 11] width 46 height 17
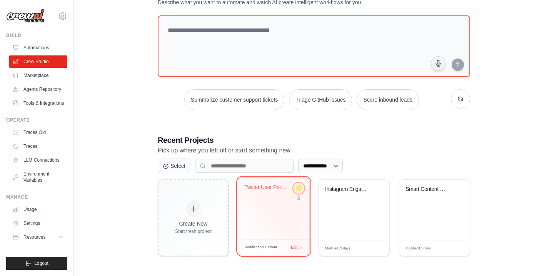
click at [300, 190] on icon at bounding box center [299, 188] width 8 height 8
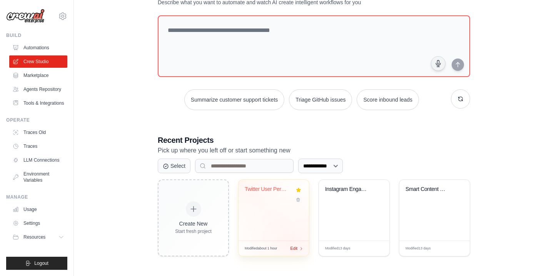
click at [296, 248] on span "Edit" at bounding box center [293, 248] width 7 height 7
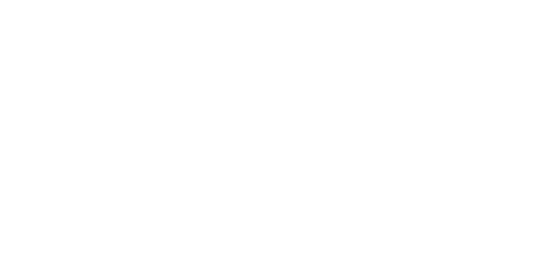
click at [292, 0] on html at bounding box center [277, 0] width 554 height 0
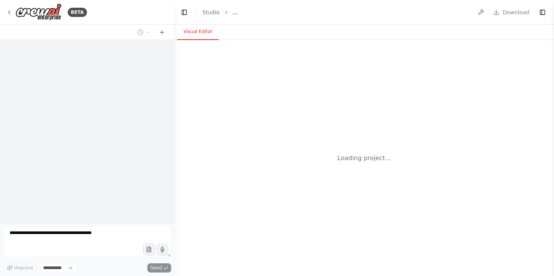
select select "****"
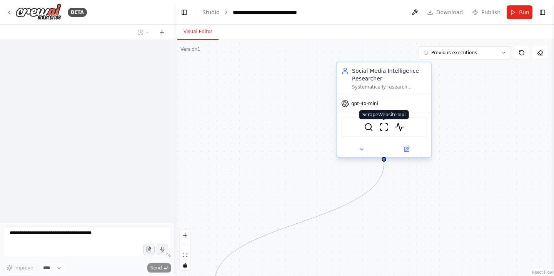
click at [384, 127] on img at bounding box center [383, 126] width 9 height 9
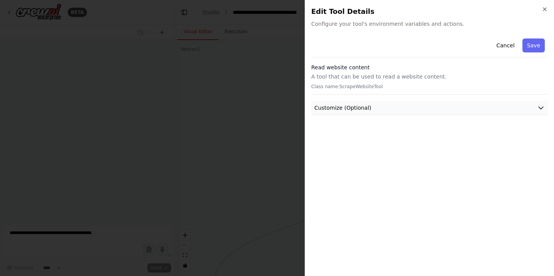
click at [388, 111] on button "Customize (Optional)" at bounding box center [429, 108] width 237 height 14
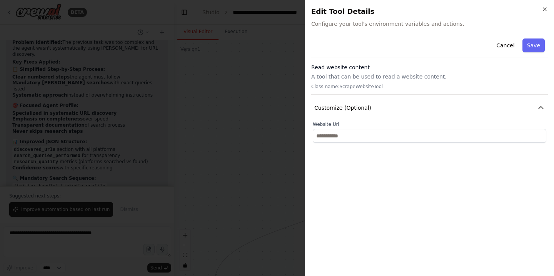
scroll to position [3183, 0]
click at [546, 10] on icon "button" at bounding box center [544, 9] width 3 height 3
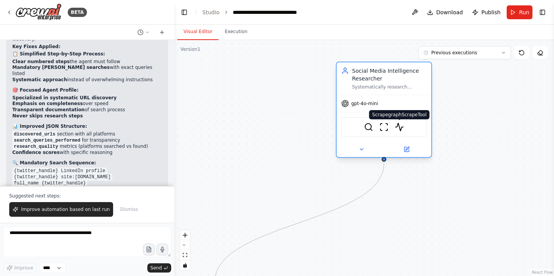
click at [403, 128] on img at bounding box center [399, 126] width 9 height 9
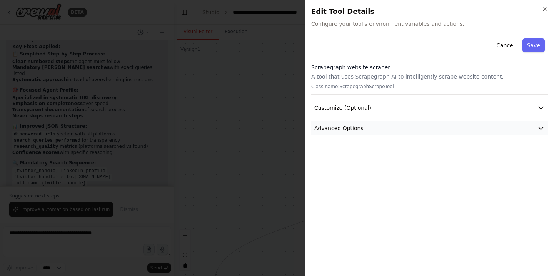
click at [396, 124] on button "Advanced Options" at bounding box center [429, 128] width 237 height 14
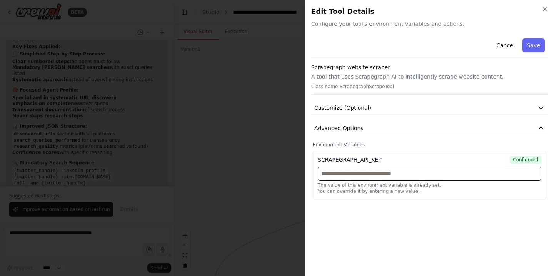
click at [379, 171] on input "text" at bounding box center [430, 174] width 224 height 14
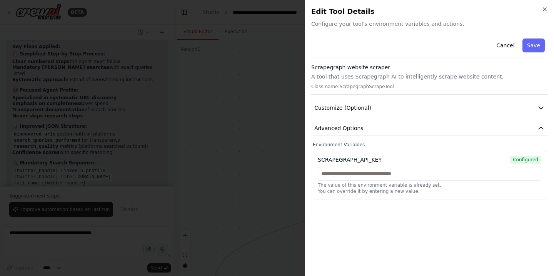
click at [530, 160] on span "Configured" at bounding box center [526, 160] width 32 height 8
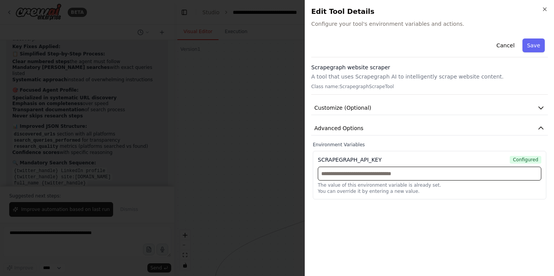
click at [410, 171] on input "text" at bounding box center [430, 174] width 224 height 14
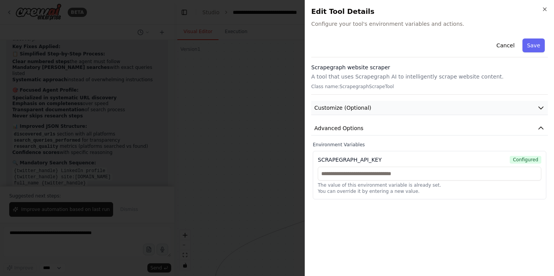
click at [386, 104] on button "Customize (Optional)" at bounding box center [429, 108] width 237 height 14
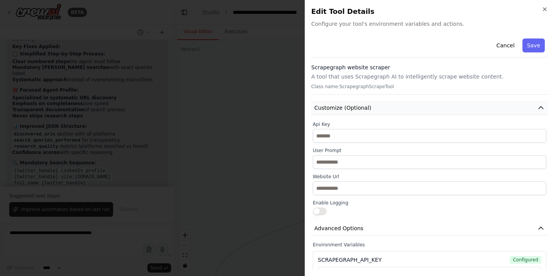
scroll to position [30, 0]
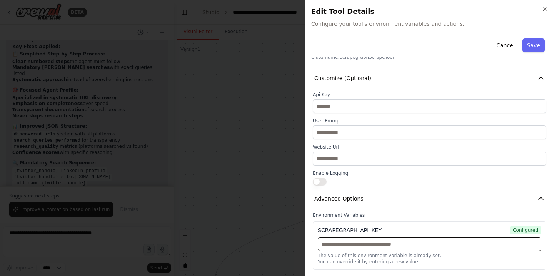
click at [368, 244] on input "text" at bounding box center [430, 244] width 224 height 14
paste input "**********"
type input "**********"
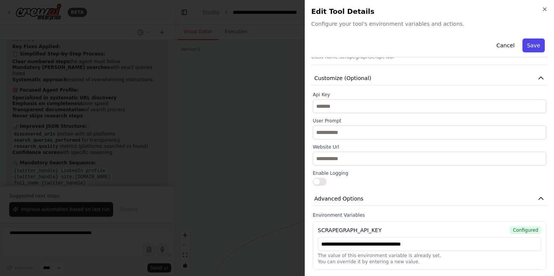
click at [529, 48] on button "Save" at bounding box center [534, 45] width 22 height 14
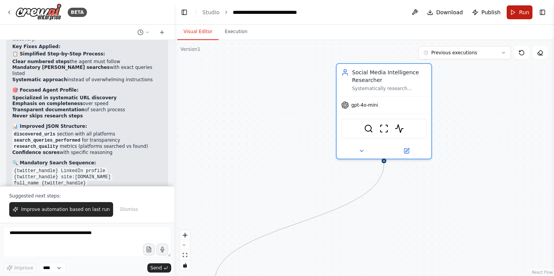
click at [514, 16] on button "Run" at bounding box center [520, 12] width 26 height 14
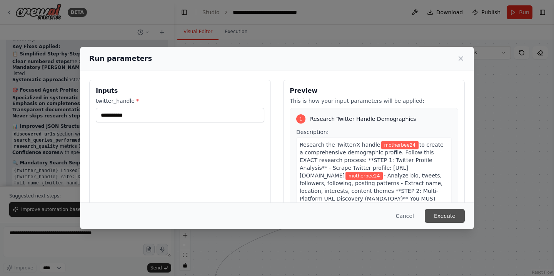
click at [449, 216] on button "Execute" at bounding box center [445, 216] width 40 height 14
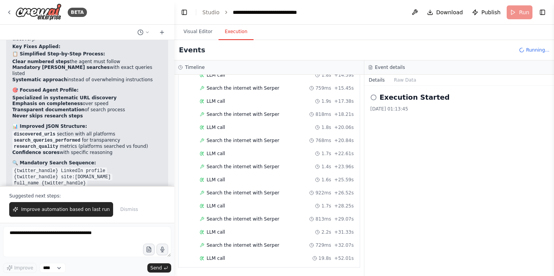
scroll to position [151, 0]
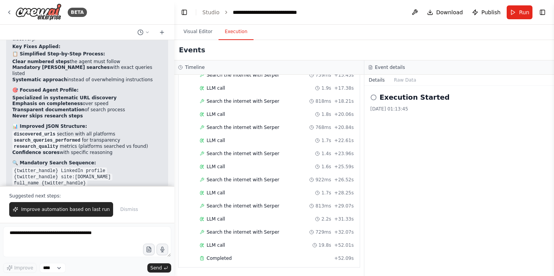
click at [224, 264] on div "Started + 0.00s LLM call 2.3s + 2.39s Scrapegraph website scraper 2.4s + 4.93s …" at bounding box center [272, 115] width 175 height 301
click at [224, 257] on span "Completed" at bounding box center [219, 258] width 25 height 6
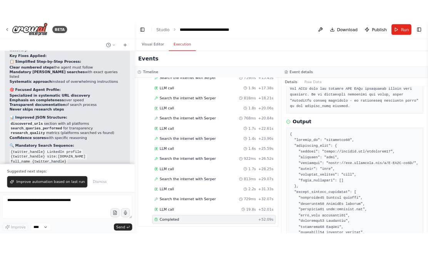
scroll to position [366, 0]
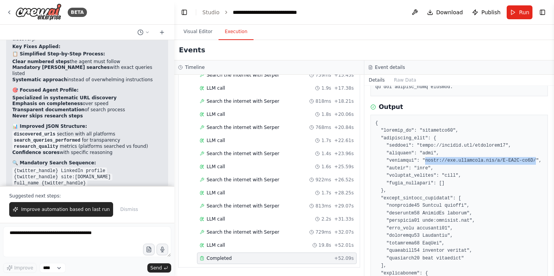
drag, startPoint x: 425, startPoint y: 159, endPoint x: 537, endPoint y: 158, distance: 112.0
copy pre "https://www.instagram.com/p/C-ML5Z-tg5S/"
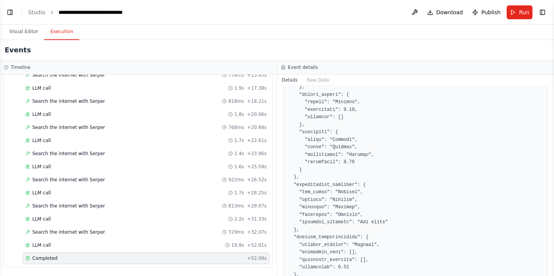
scroll to position [669, 0]
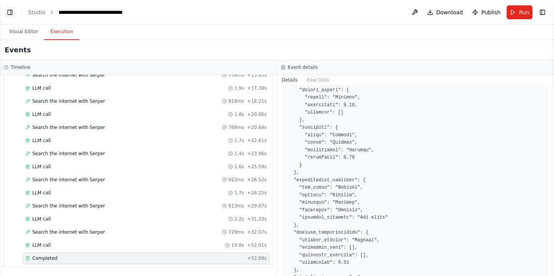
click at [13, 13] on button "Toggle Left Sidebar" at bounding box center [10, 12] width 11 height 11
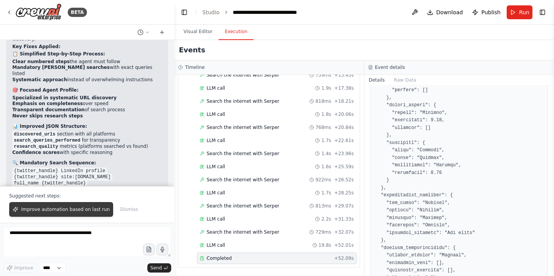
click at [63, 207] on span "Improve automation based on last run" at bounding box center [65, 209] width 89 height 6
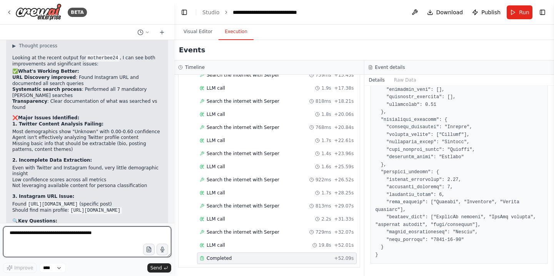
scroll to position [3433, 0]
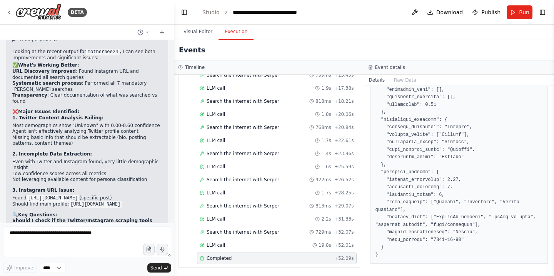
drag, startPoint x: 56, startPoint y: 148, endPoint x: 139, endPoint y: 150, distance: 83.2
click at [139, 237] on strong "Do you want me to add more inference-based analysis?" at bounding box center [84, 239] width 145 height 5
copy strong "add more inference-based analysis?"
click at [60, 236] on textarea at bounding box center [87, 241] width 168 height 31
paste textarea "**********"
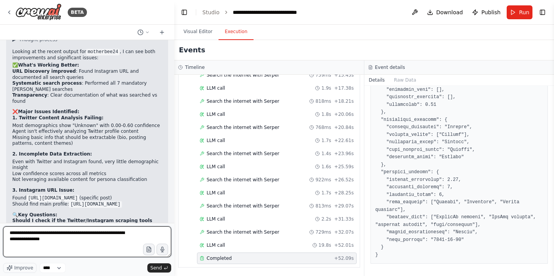
scroll to position [3, 0]
type textarea "**********"
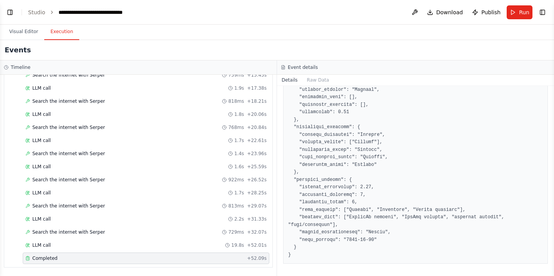
scroll to position [3859, 0]
click at [96, 254] on div "Completed + 52.09s" at bounding box center [146, 258] width 247 height 12
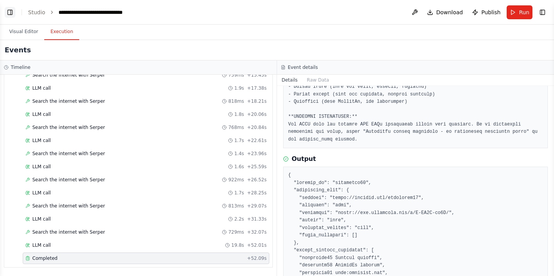
click at [11, 12] on button "Toggle Left Sidebar" at bounding box center [10, 12] width 11 height 11
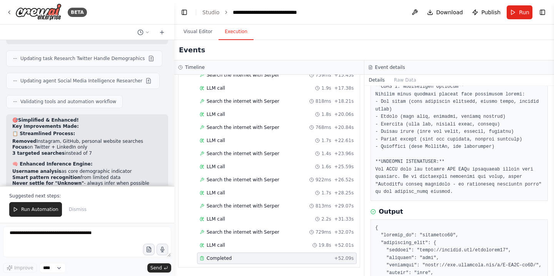
scroll to position [3805, 0]
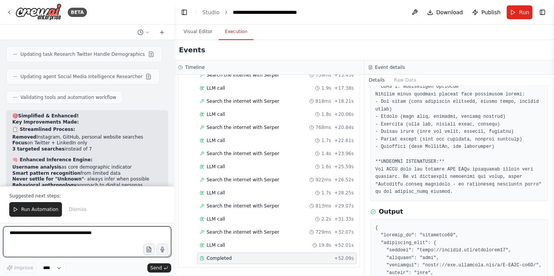
click at [46, 237] on textarea at bounding box center [87, 241] width 168 height 31
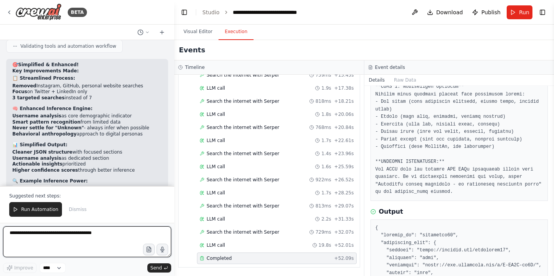
scroll to position [3859, 0]
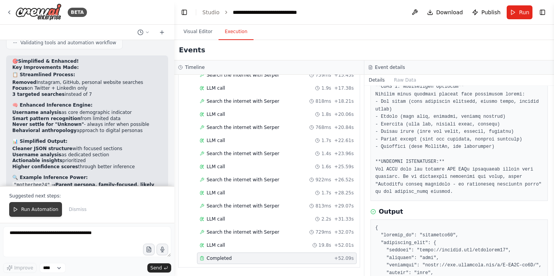
click at [45, 208] on span "Run Automation" at bounding box center [39, 209] width 37 height 6
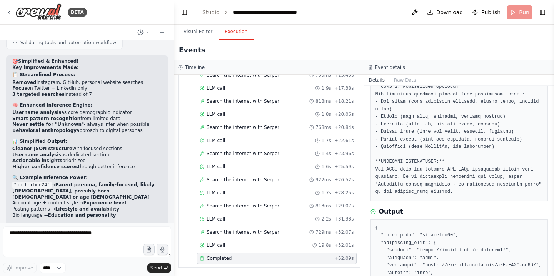
scroll to position [3822, 0]
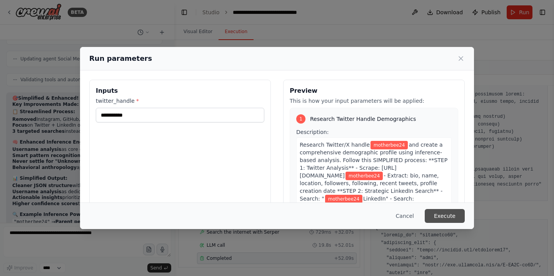
click at [444, 215] on button "Execute" at bounding box center [445, 216] width 40 height 14
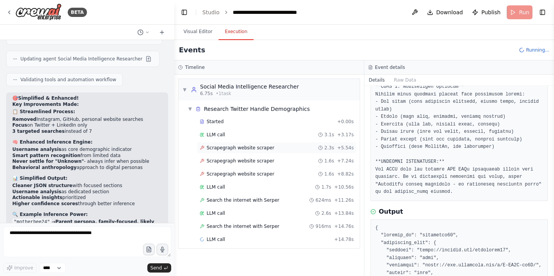
click at [248, 149] on span "Scrapegraph website scraper" at bounding box center [241, 148] width 68 height 6
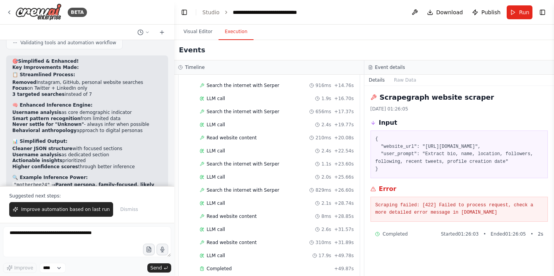
scroll to position [151, 0]
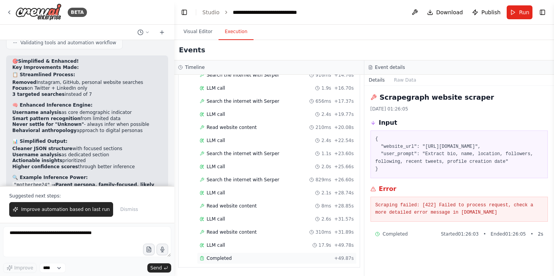
click at [224, 259] on span "Completed" at bounding box center [219, 258] width 25 height 6
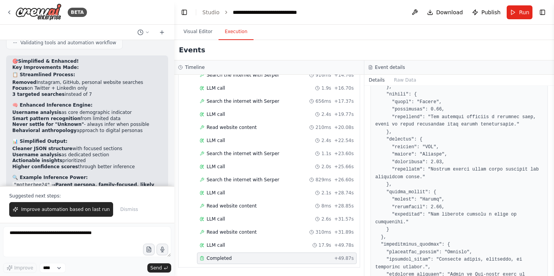
scroll to position [541, 0]
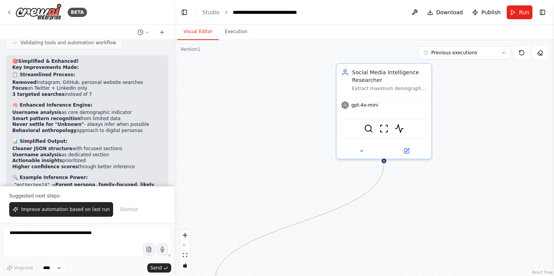
click at [198, 29] on button "Visual Editor" at bounding box center [197, 32] width 41 height 16
click at [198, 50] on div "Version 1" at bounding box center [190, 49] width 20 height 6
click at [543, 14] on button "Toggle Right Sidebar" at bounding box center [542, 12] width 11 height 11
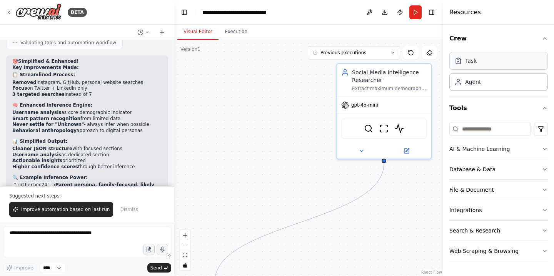
click at [512, 55] on div "Task" at bounding box center [498, 61] width 99 height 18
click at [497, 65] on div "Task" at bounding box center [498, 61] width 99 height 18
click at [469, 62] on div "Task" at bounding box center [471, 61] width 12 height 8
click at [165, 32] on button at bounding box center [162, 32] width 12 height 9
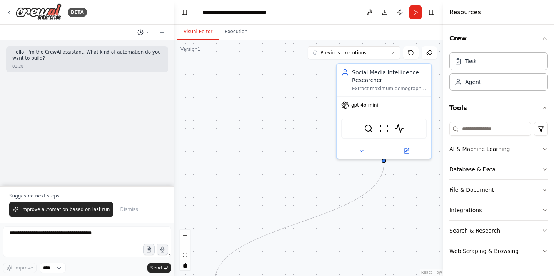
click at [149, 33] on icon at bounding box center [147, 32] width 5 height 5
click at [217, 74] on div ".deletable-edge-delete-btn { width: 20px; height: 20px; border: 0px solid #ffff…" at bounding box center [308, 158] width 269 height 236
click at [387, 12] on button "Download" at bounding box center [385, 12] width 12 height 14
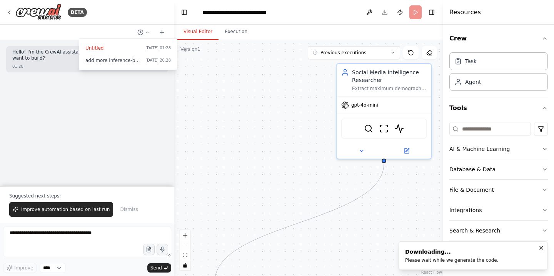
click at [195, 50] on div "Version 1" at bounding box center [190, 49] width 20 height 6
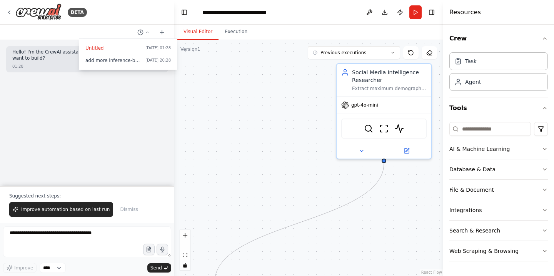
click at [11, 10] on div at bounding box center [87, 138] width 174 height 276
click at [11, 10] on icon at bounding box center [9, 12] width 6 height 6
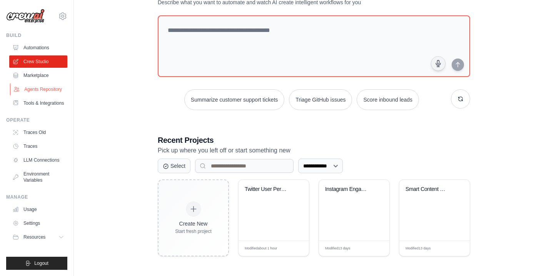
click at [41, 88] on link "Agents Repository" at bounding box center [39, 89] width 58 height 12
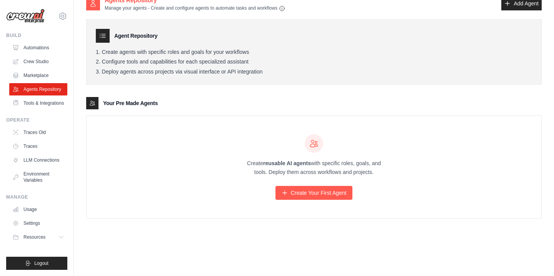
scroll to position [13, 0]
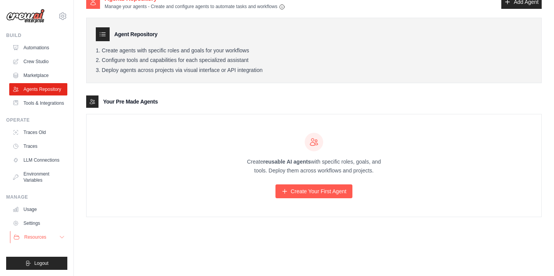
click at [46, 240] on span "Resources" at bounding box center [35, 237] width 22 height 6
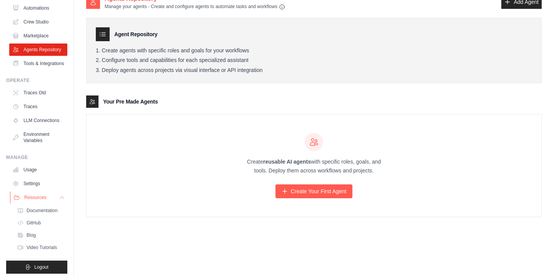
scroll to position [50, 0]
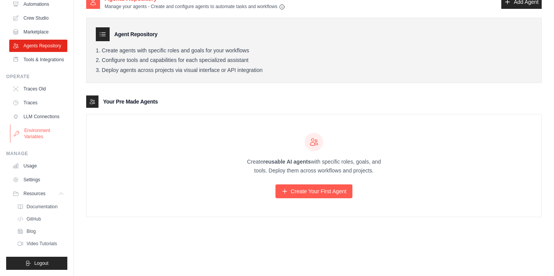
click at [35, 130] on link "Environment Variables" at bounding box center [39, 133] width 58 height 18
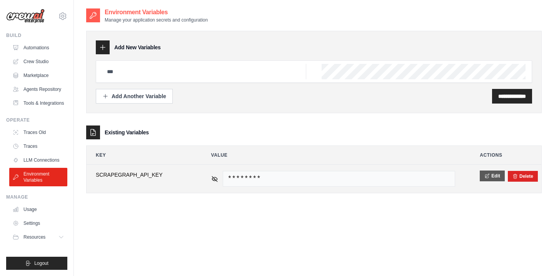
click at [481, 177] on button "Edit" at bounding box center [492, 175] width 25 height 11
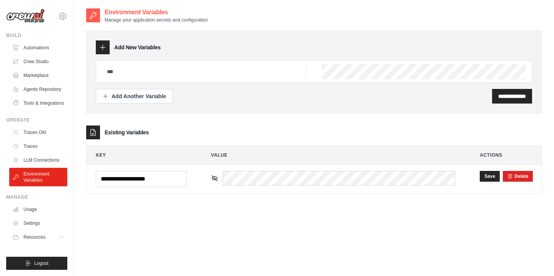
click at [425, 236] on div "**********" at bounding box center [314, 146] width 456 height 276
click at [30, 215] on link "Usage" at bounding box center [39, 209] width 58 height 12
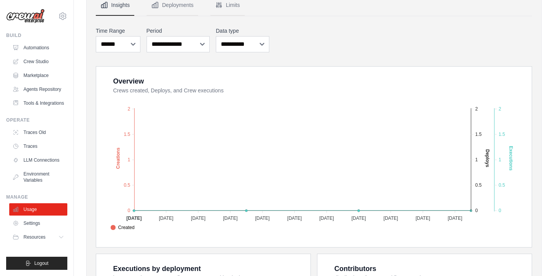
scroll to position [122, 0]
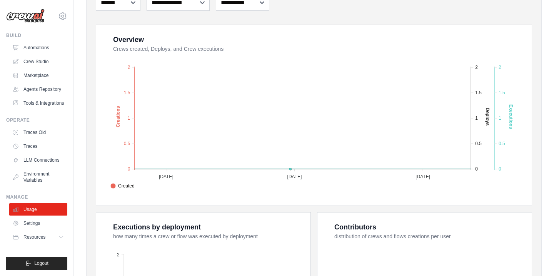
click at [321, 26] on div "Overview Crews created, Deploys, and Crew executions Created Deploys Executions…" at bounding box center [314, 115] width 436 height 180
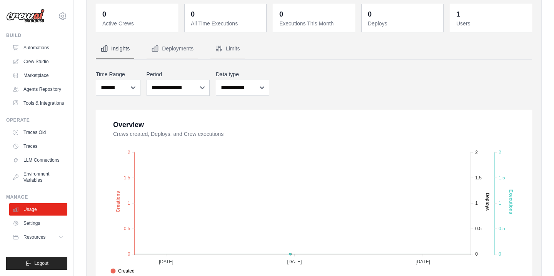
scroll to position [0, 0]
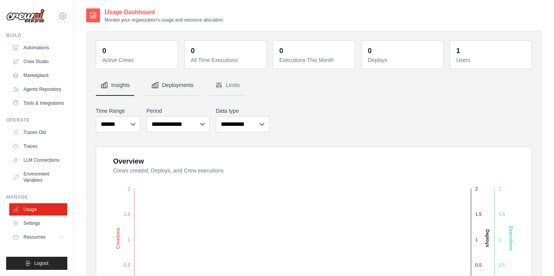
click at [179, 89] on button "Deployments" at bounding box center [173, 85] width 52 height 21
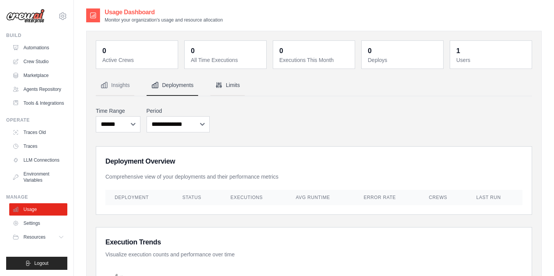
click at [235, 87] on button "Limits" at bounding box center [227, 85] width 34 height 21
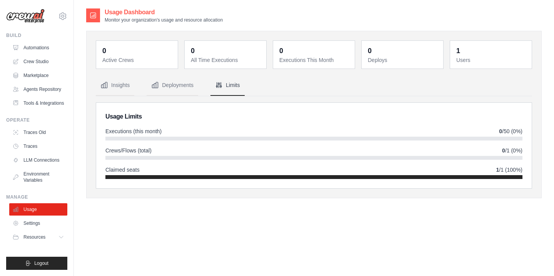
click at [169, 212] on div "Usage Dashboard Monitor your organization's usage and resource allocation 0 Act…" at bounding box center [314, 146] width 456 height 276
click at [47, 77] on link "Marketplace" at bounding box center [39, 75] width 58 height 12
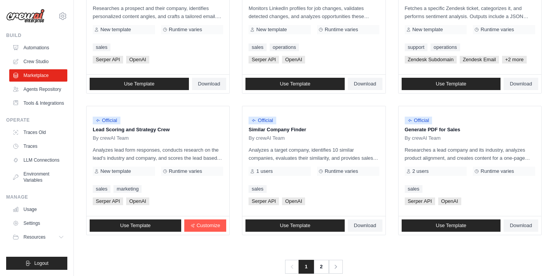
scroll to position [437, 0]
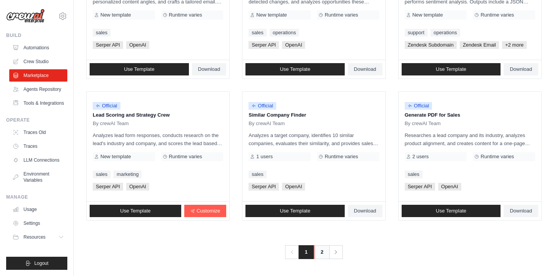
click at [321, 252] on link "2" at bounding box center [321, 252] width 15 height 14
